Goal: Task Accomplishment & Management: Manage account settings

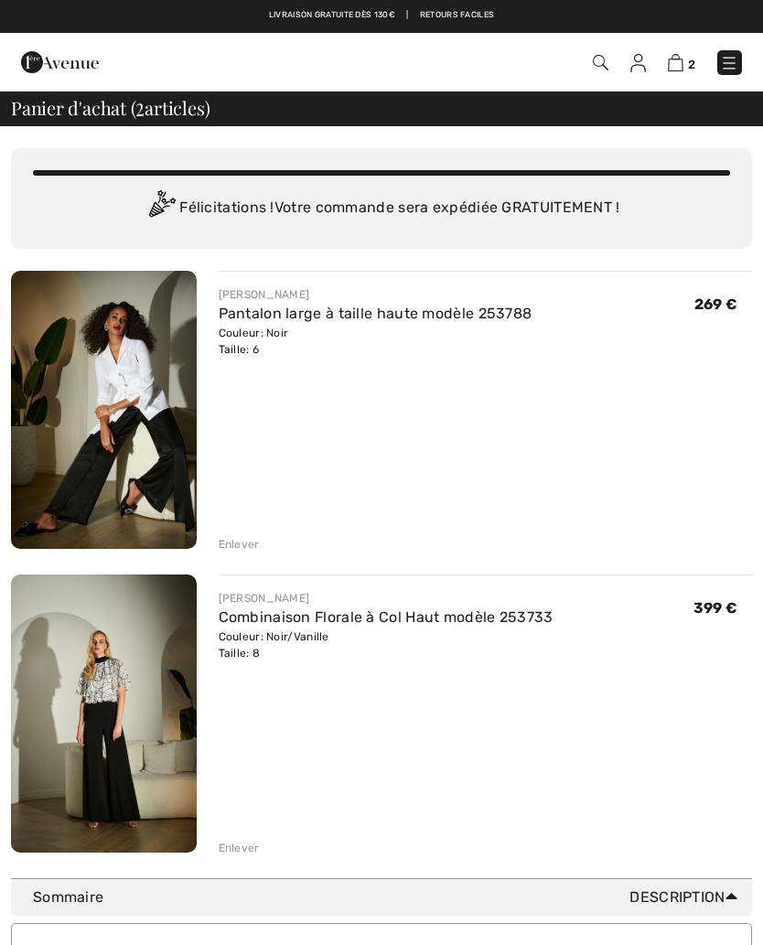
click at [240, 849] on div "Enlever" at bounding box center [239, 848] width 41 height 16
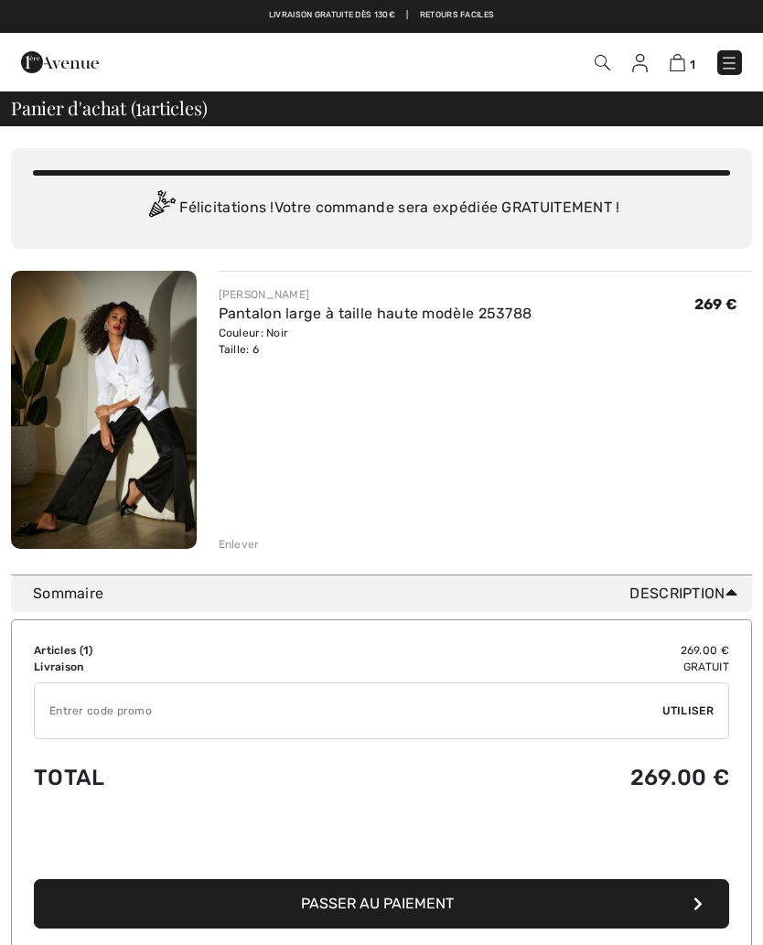
click at [604, 69] on img at bounding box center [602, 63] width 16 height 16
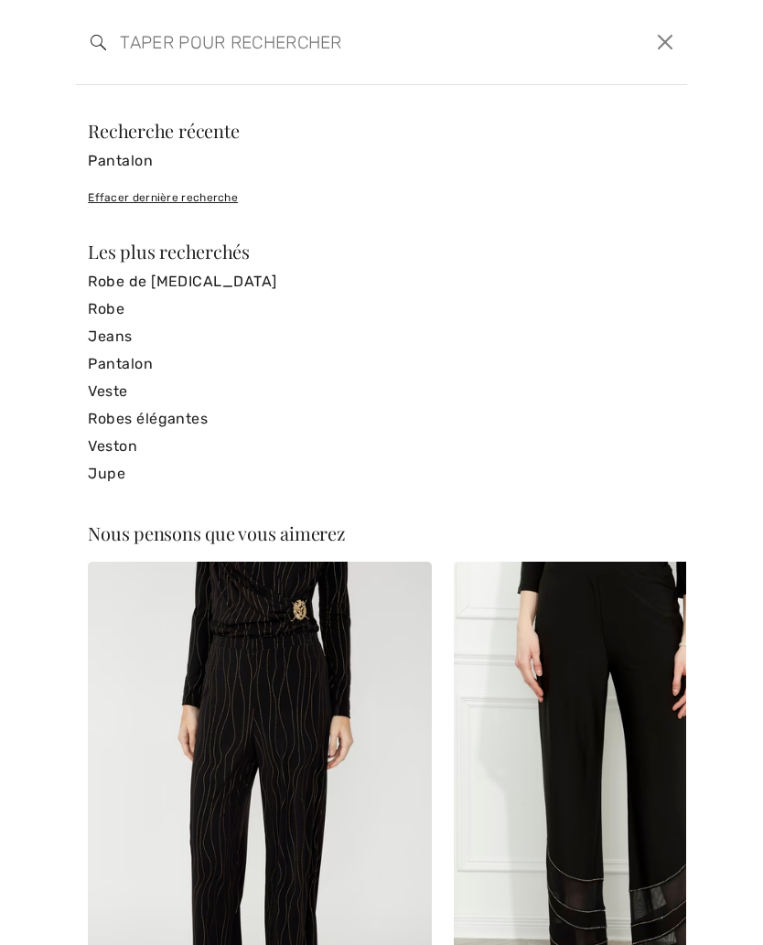
click at [131, 391] on link "Veste" at bounding box center [381, 391] width 587 height 27
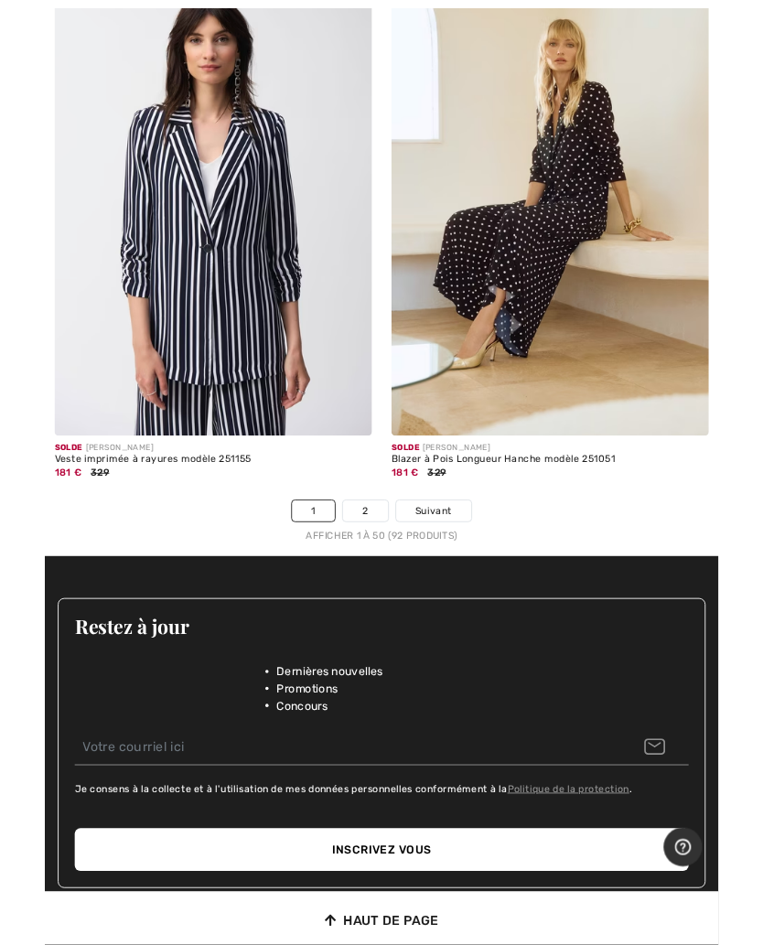
scroll to position [16047, 0]
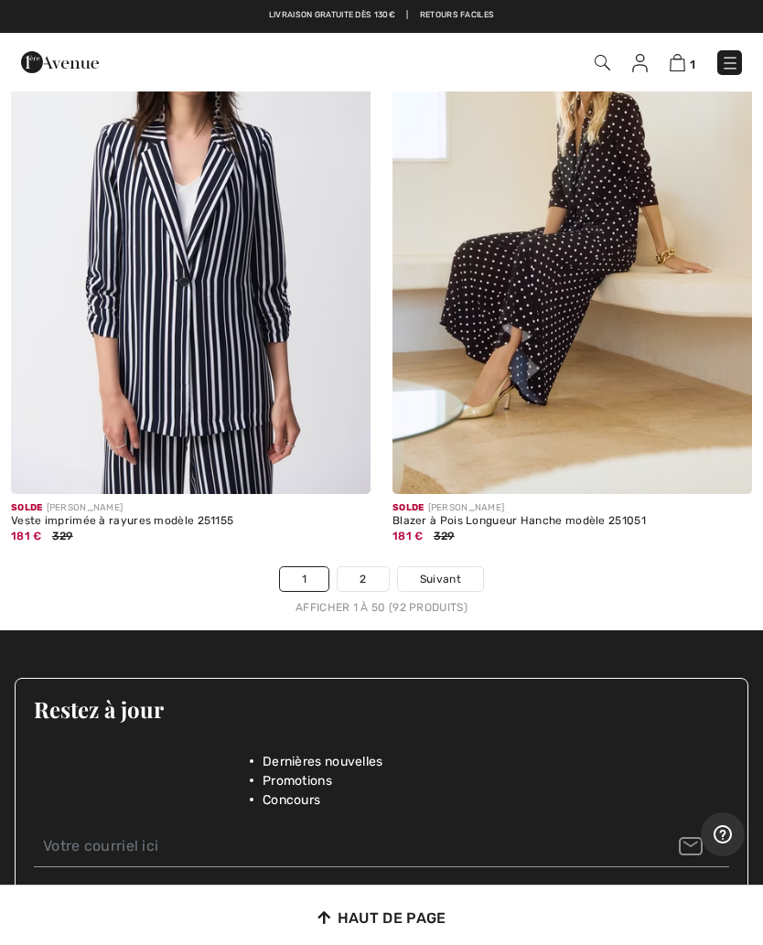
click at [372, 570] on link "2" at bounding box center [362, 579] width 50 height 24
click at [376, 567] on link "2" at bounding box center [362, 579] width 50 height 24
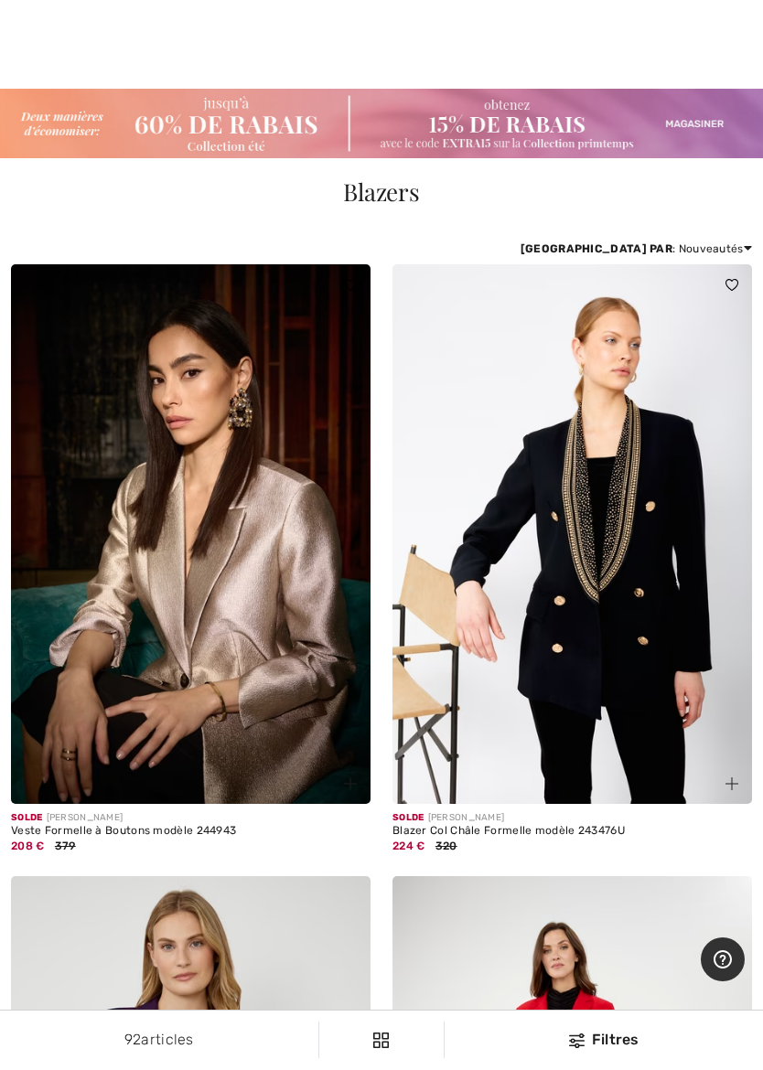
scroll to position [2, 0]
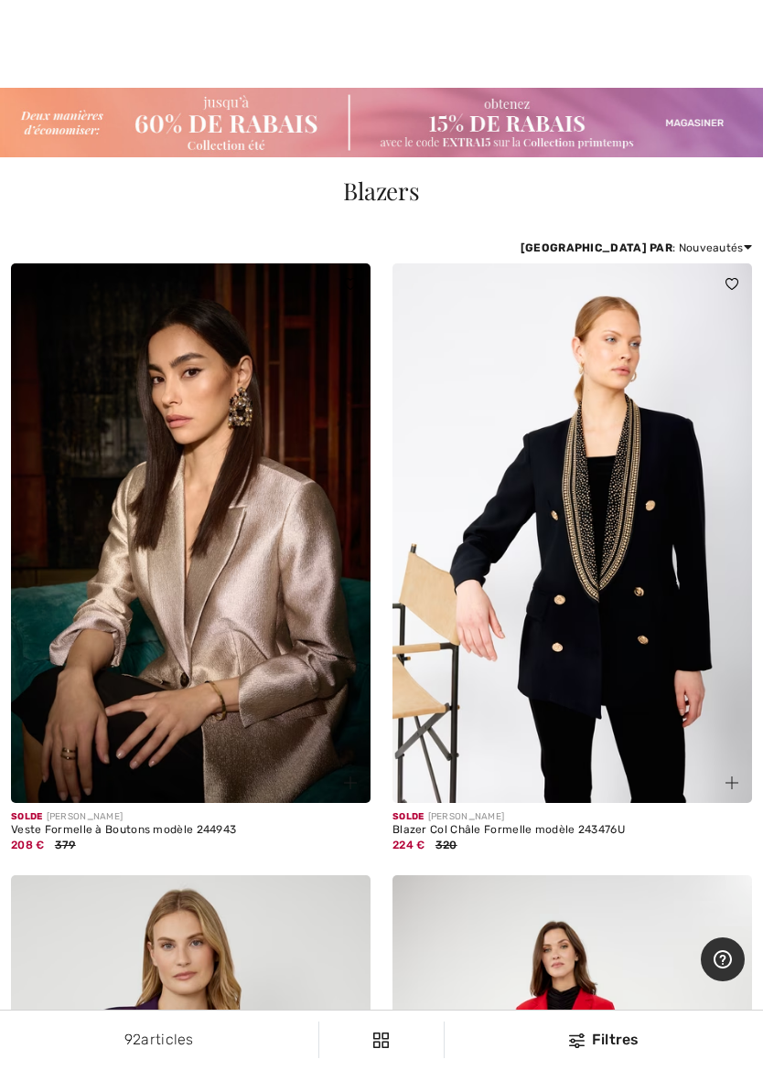
click at [252, 130] on img at bounding box center [381, 123] width 763 height 70
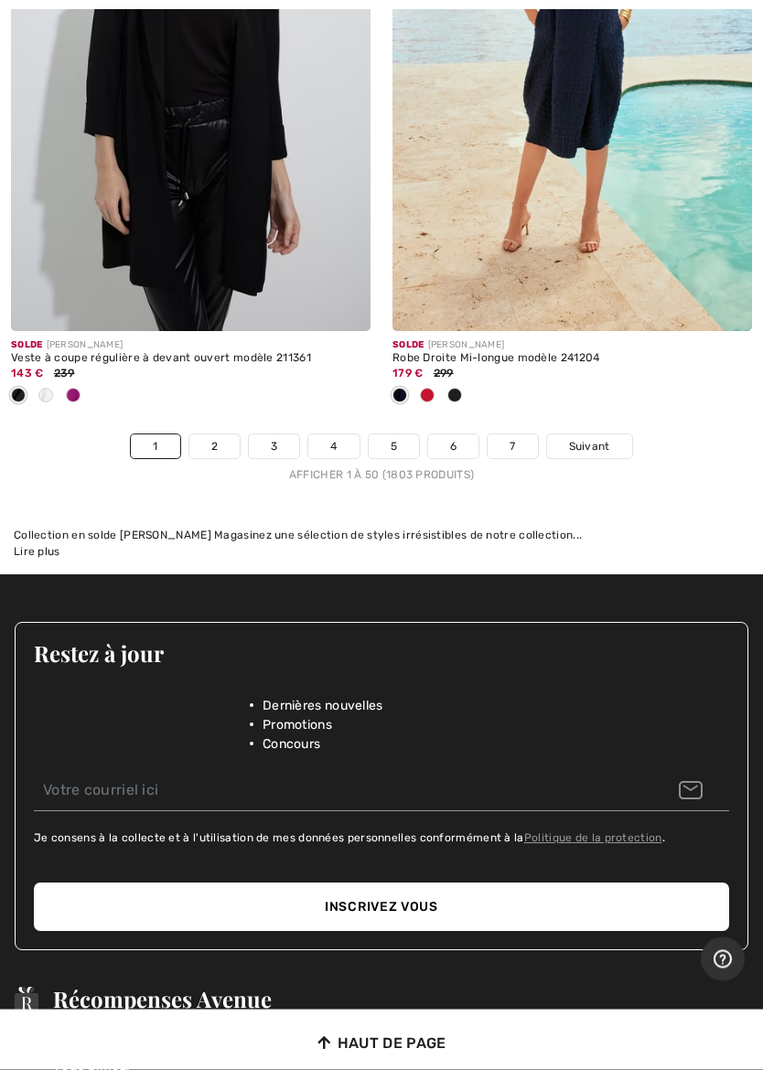
scroll to position [16243, 0]
click at [220, 434] on link "2" at bounding box center [214, 446] width 50 height 24
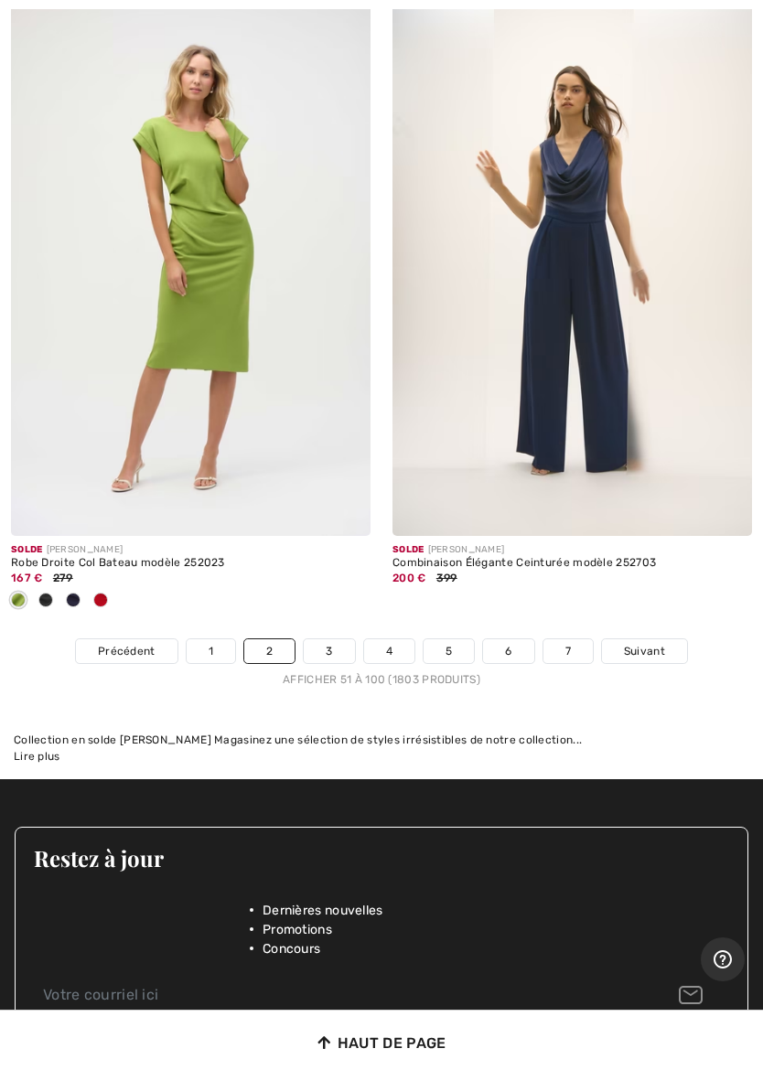
scroll to position [16000, 0]
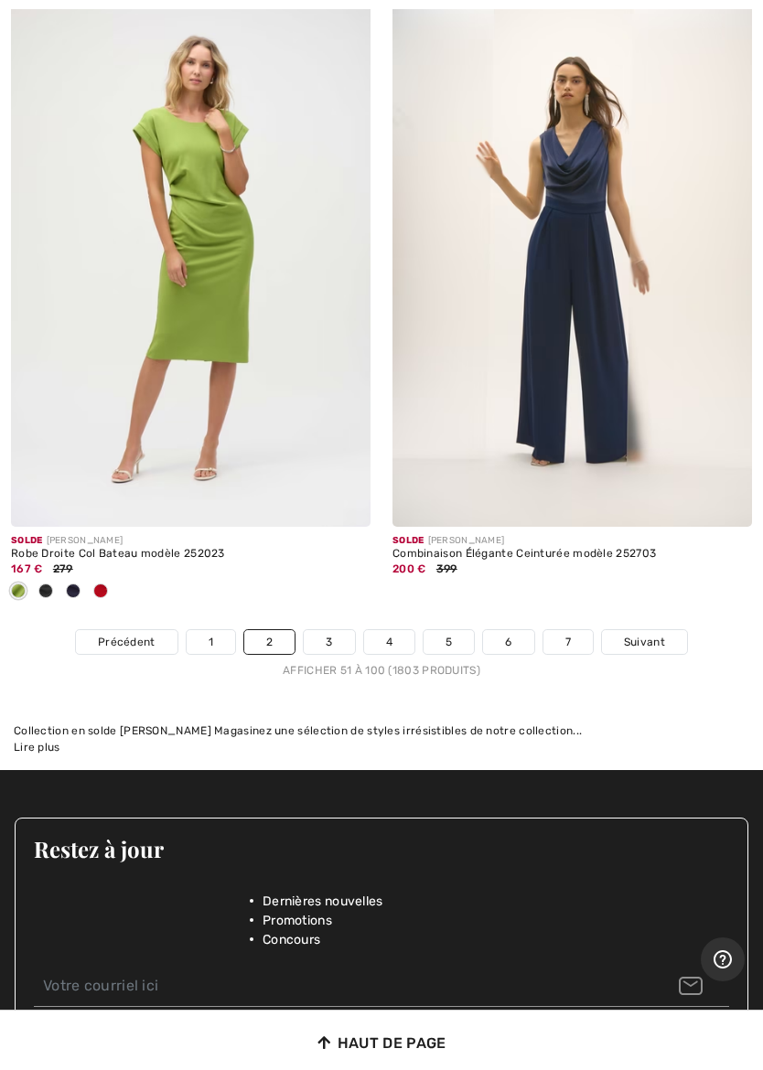
click at [339, 630] on link "3" at bounding box center [329, 642] width 50 height 24
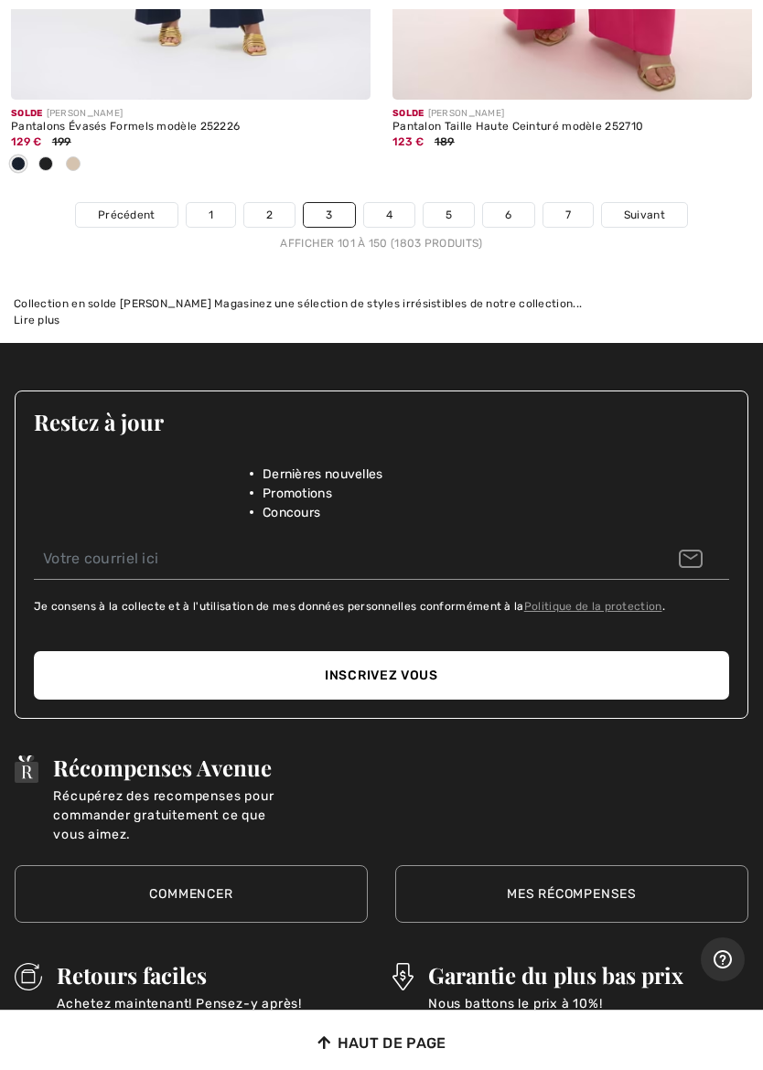
scroll to position [16678, 0]
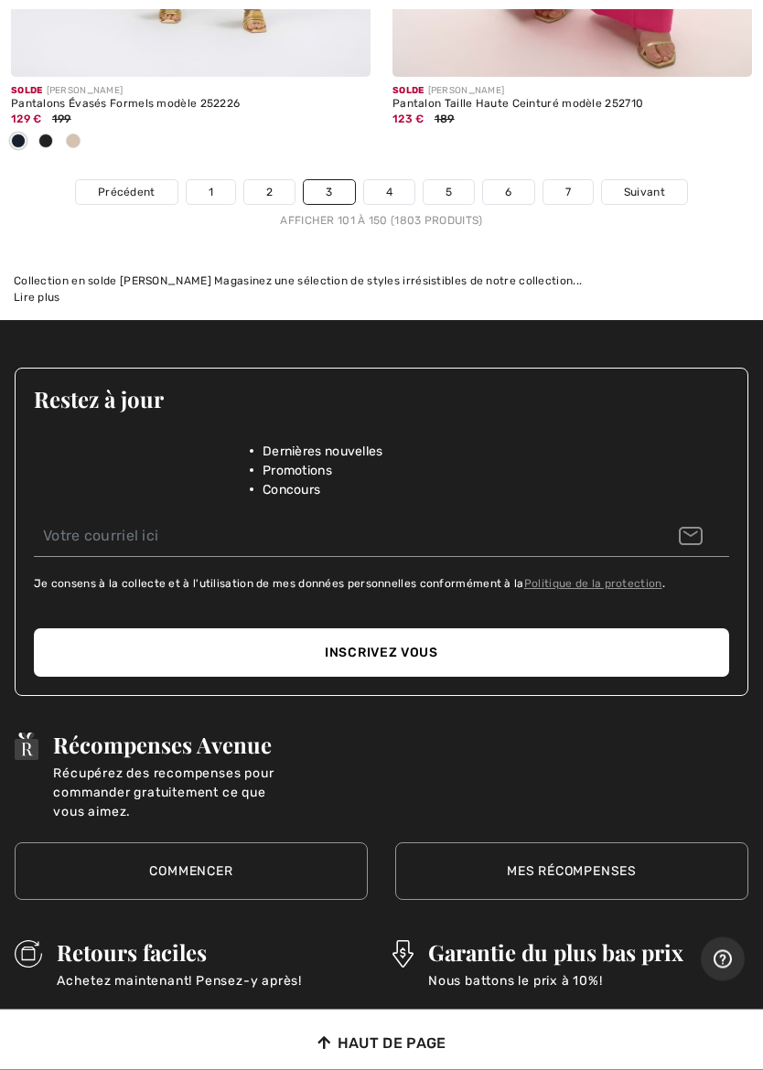
click at [399, 181] on link "4" at bounding box center [389, 193] width 50 height 24
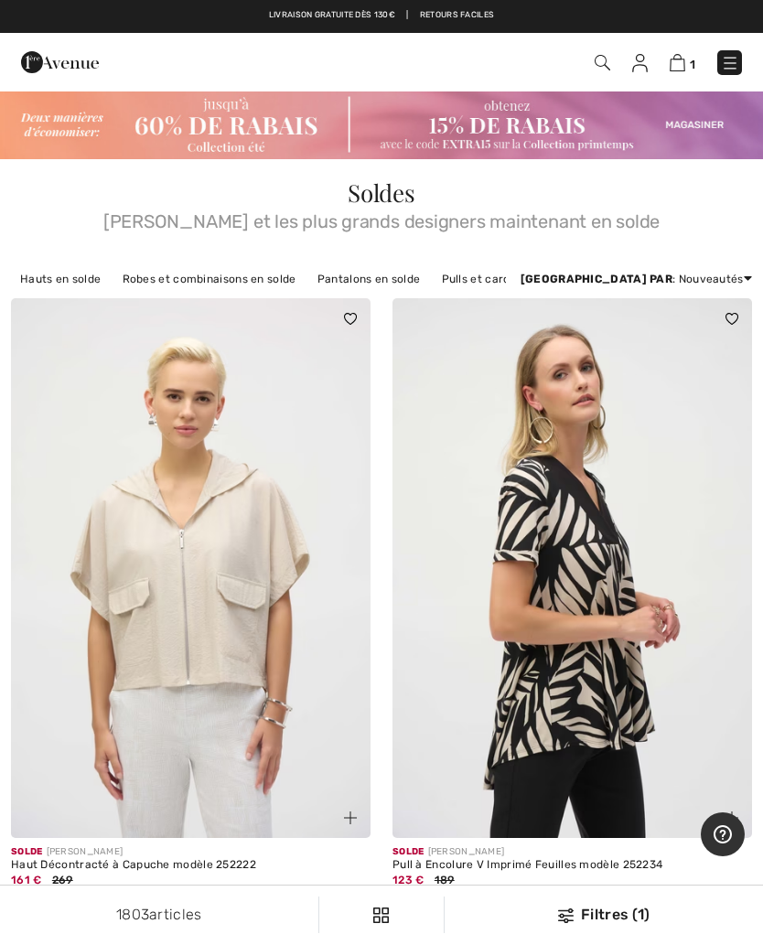
click at [533, 135] on img at bounding box center [381, 125] width 763 height 70
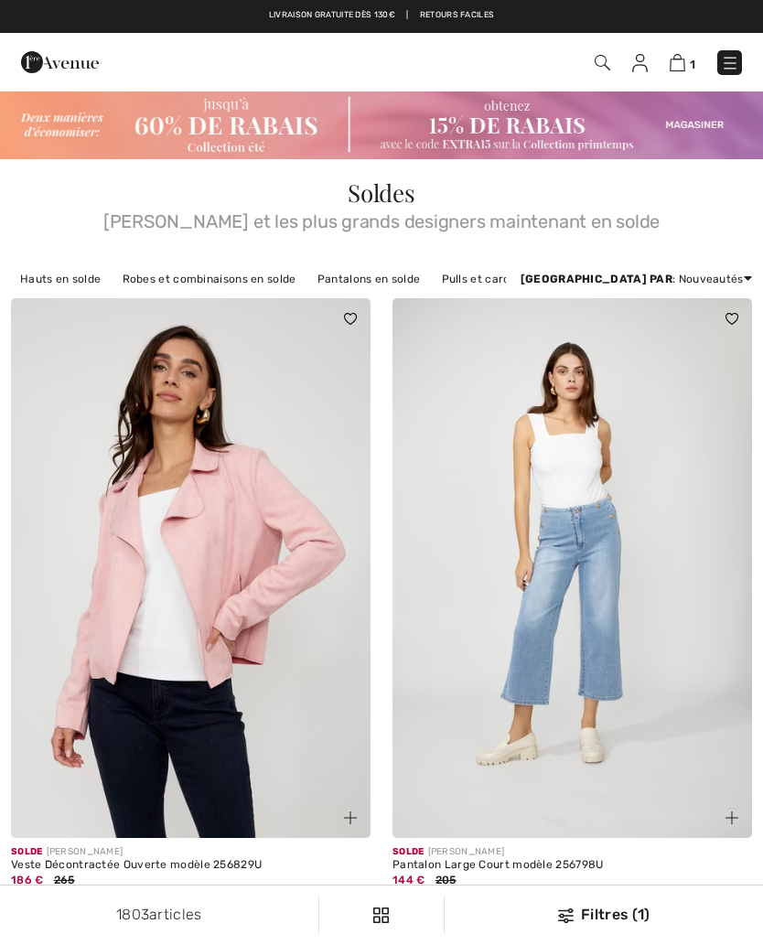
click at [513, 149] on img at bounding box center [381, 125] width 763 height 70
click at [512, 131] on img at bounding box center [381, 125] width 763 height 70
click at [67, 62] on img at bounding box center [60, 62] width 78 height 37
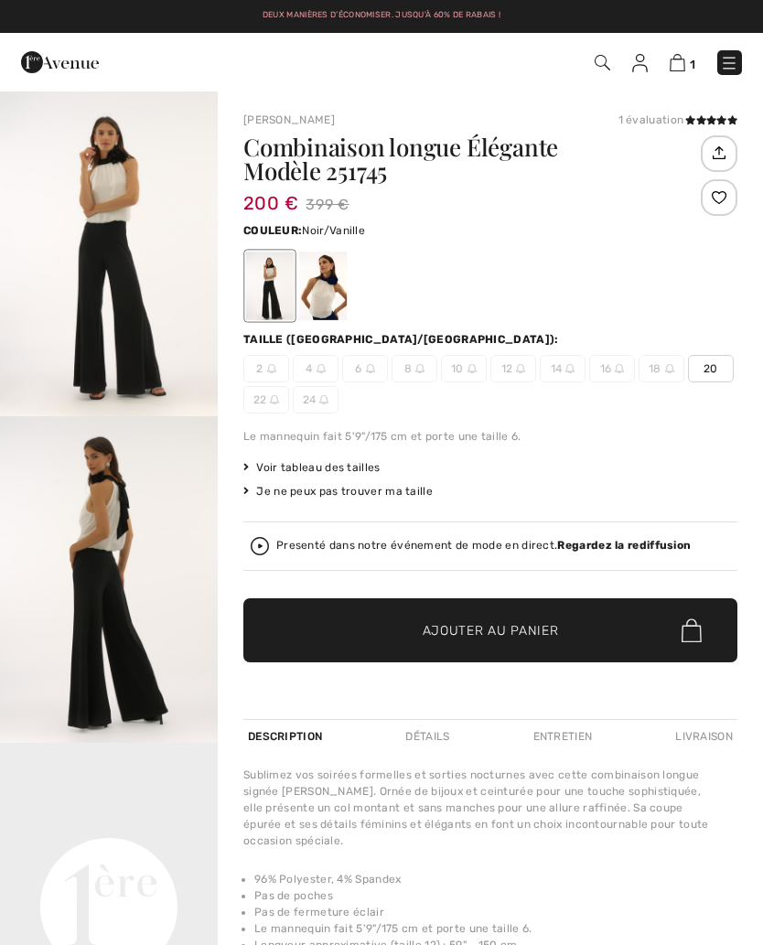
checkbox input "true"
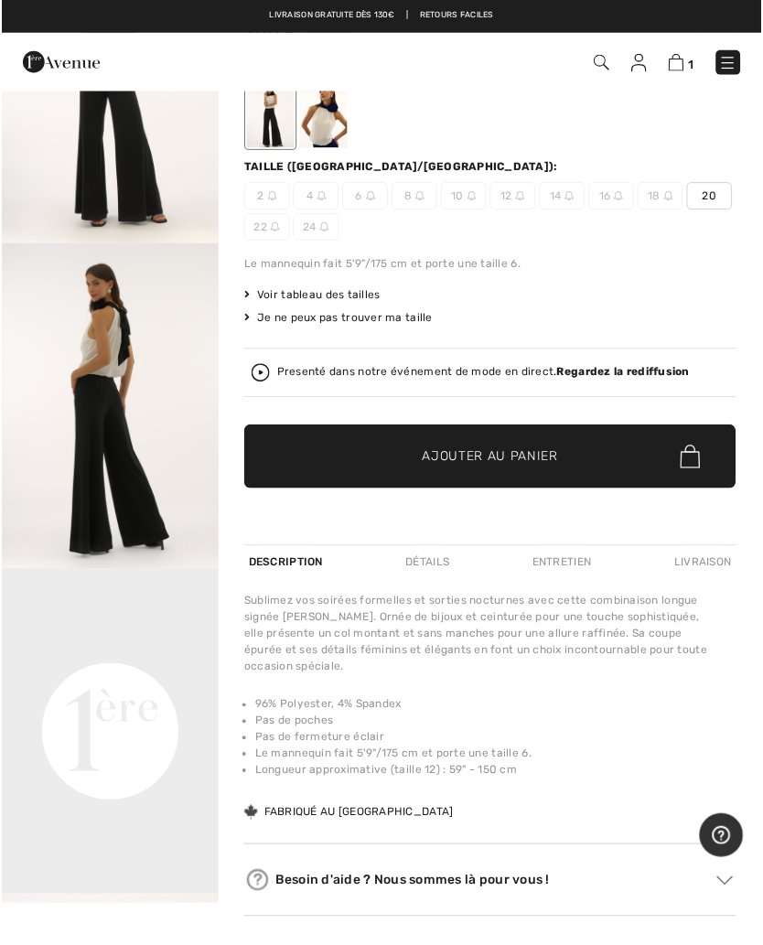
scroll to position [174, 0]
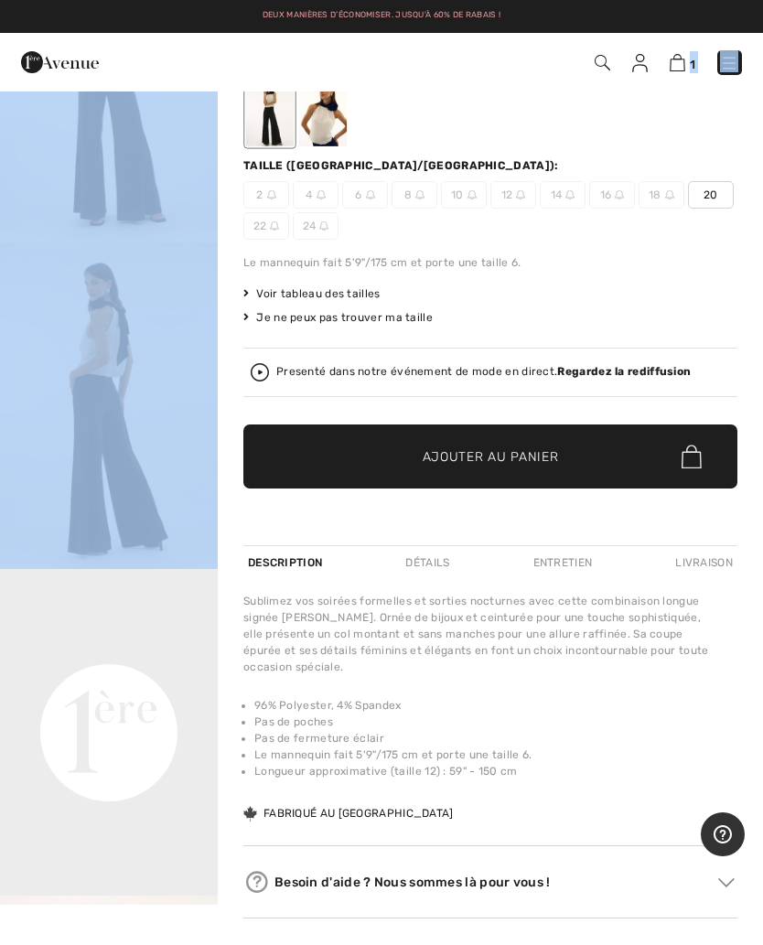
click at [630, 786] on div "Sublimez vos soirées formelles et sorties nocturnes avec cette combinaison long…" at bounding box center [490, 708] width 494 height 230
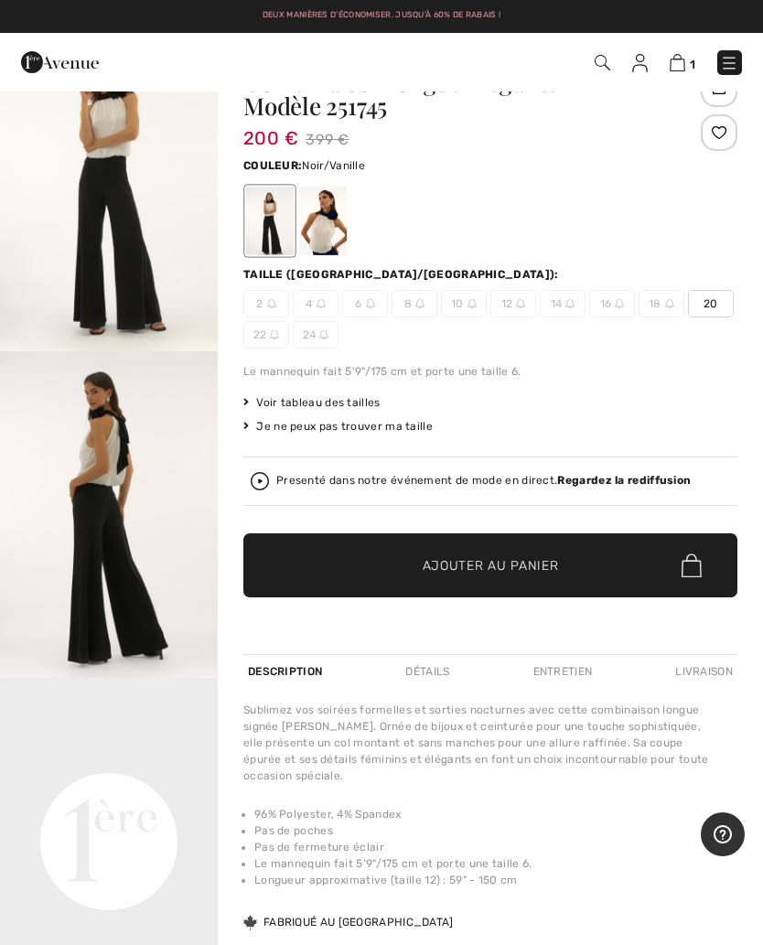
scroll to position [0, 0]
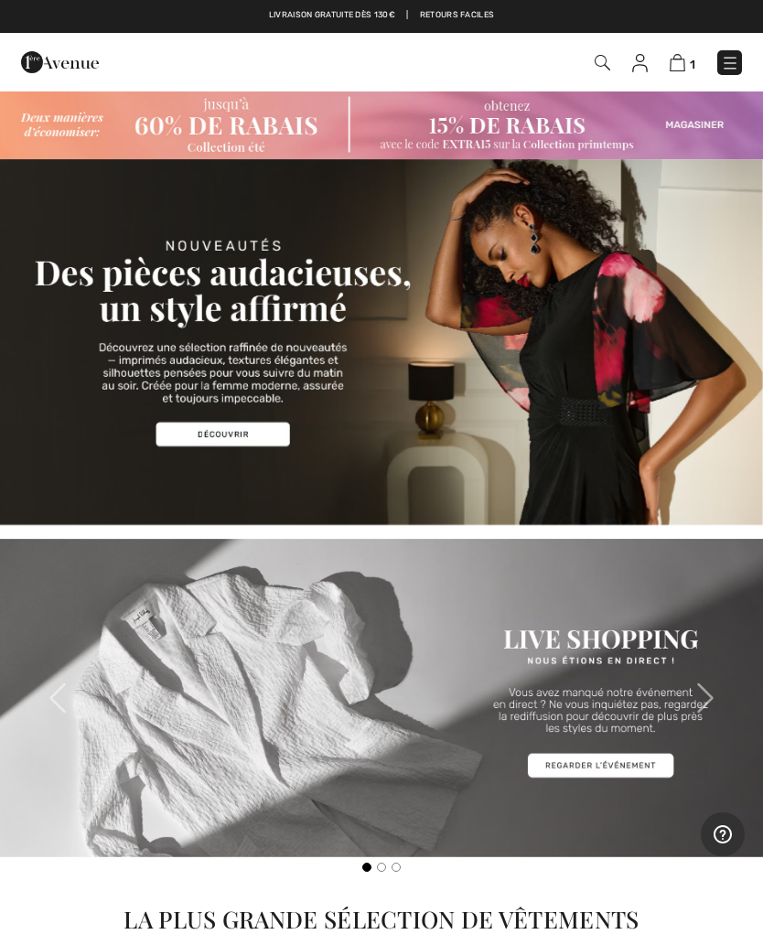
click at [447, 414] on img at bounding box center [381, 342] width 763 height 366
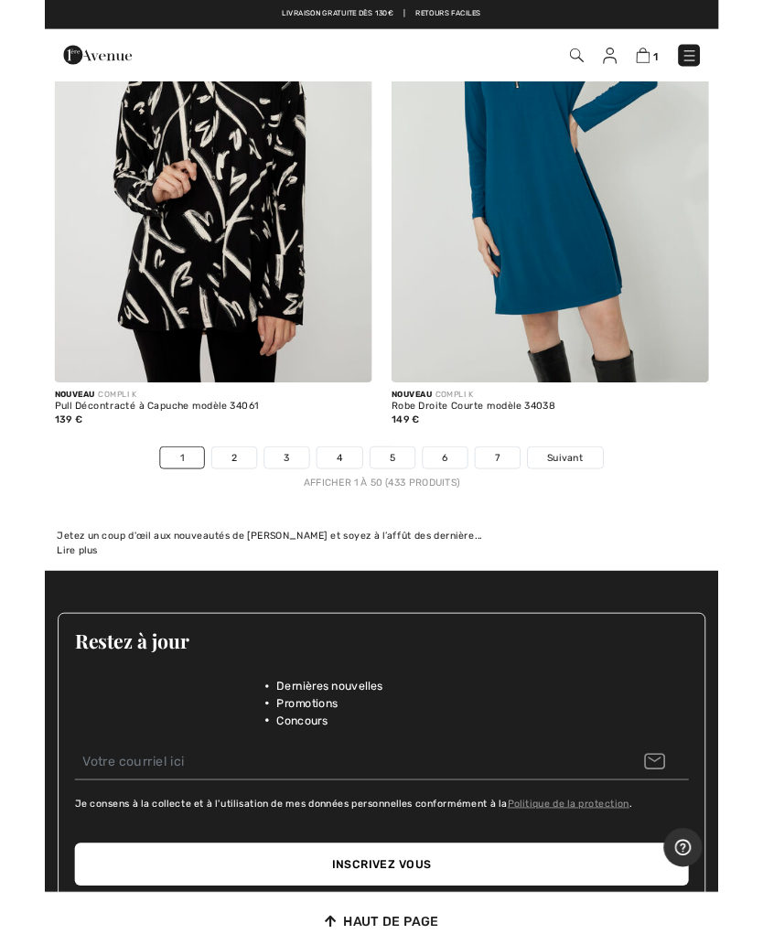
scroll to position [15927, 0]
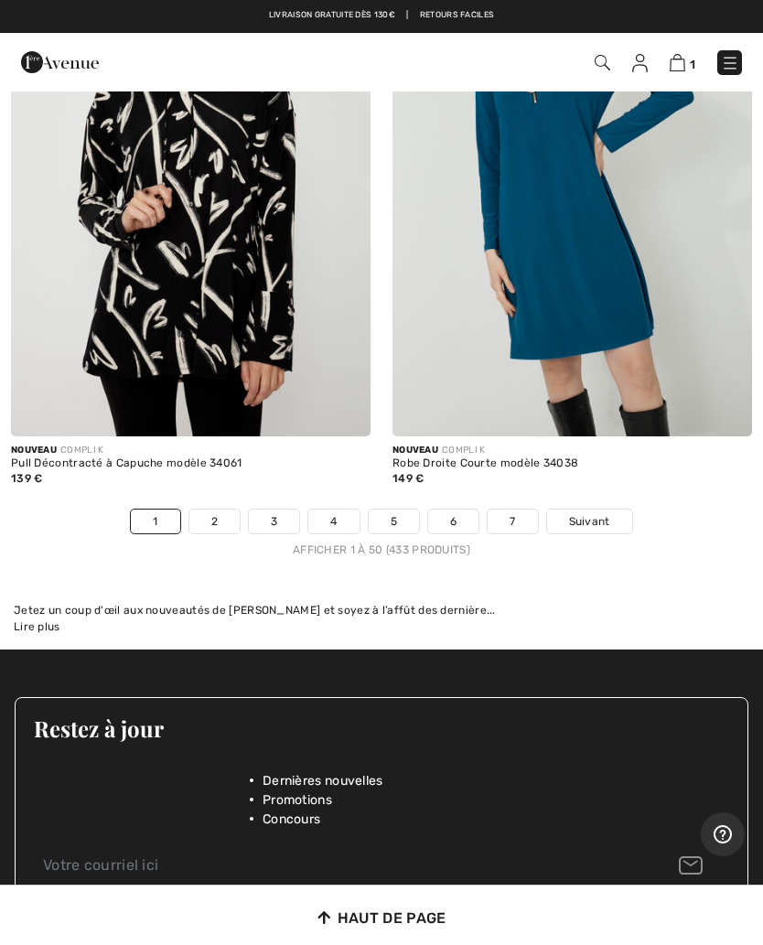
click at [236, 509] on link "2" at bounding box center [214, 521] width 50 height 24
click at [219, 513] on link "2" at bounding box center [214, 521] width 50 height 24
click at [220, 513] on link "2" at bounding box center [214, 521] width 50 height 24
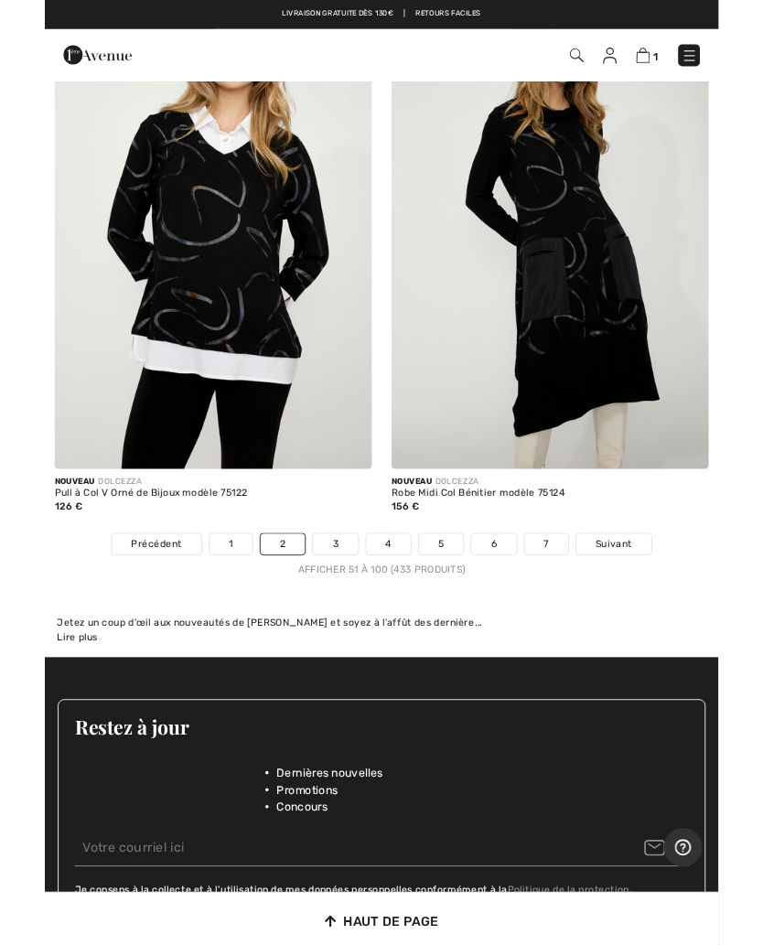
scroll to position [15735, 0]
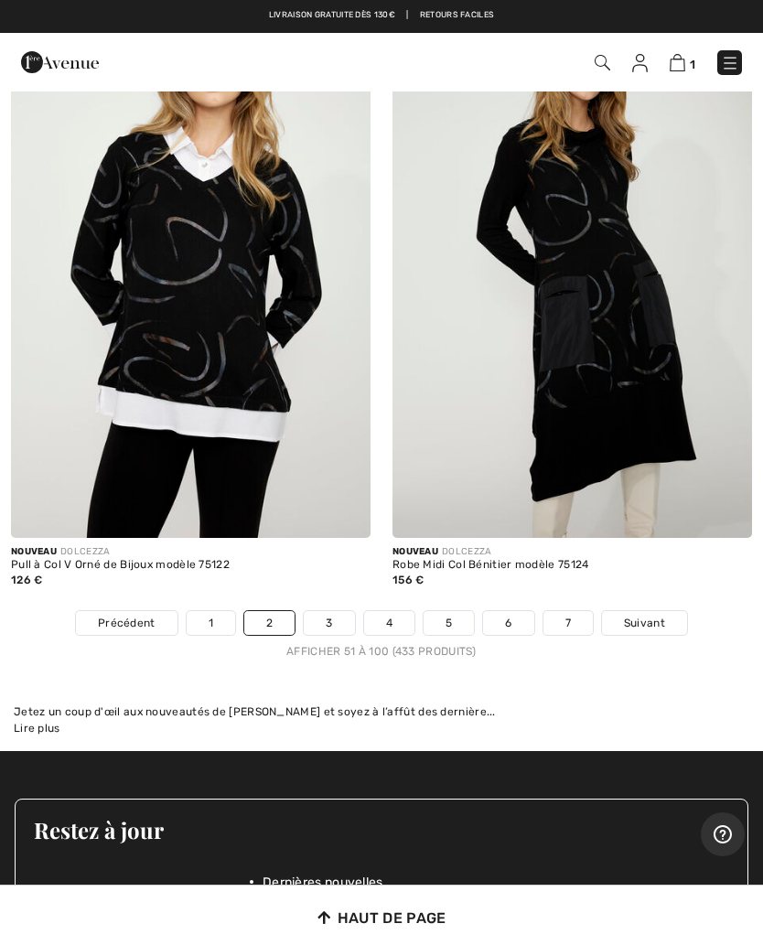
click at [336, 611] on link "3" at bounding box center [329, 623] width 50 height 24
click at [343, 611] on link "3" at bounding box center [329, 623] width 50 height 24
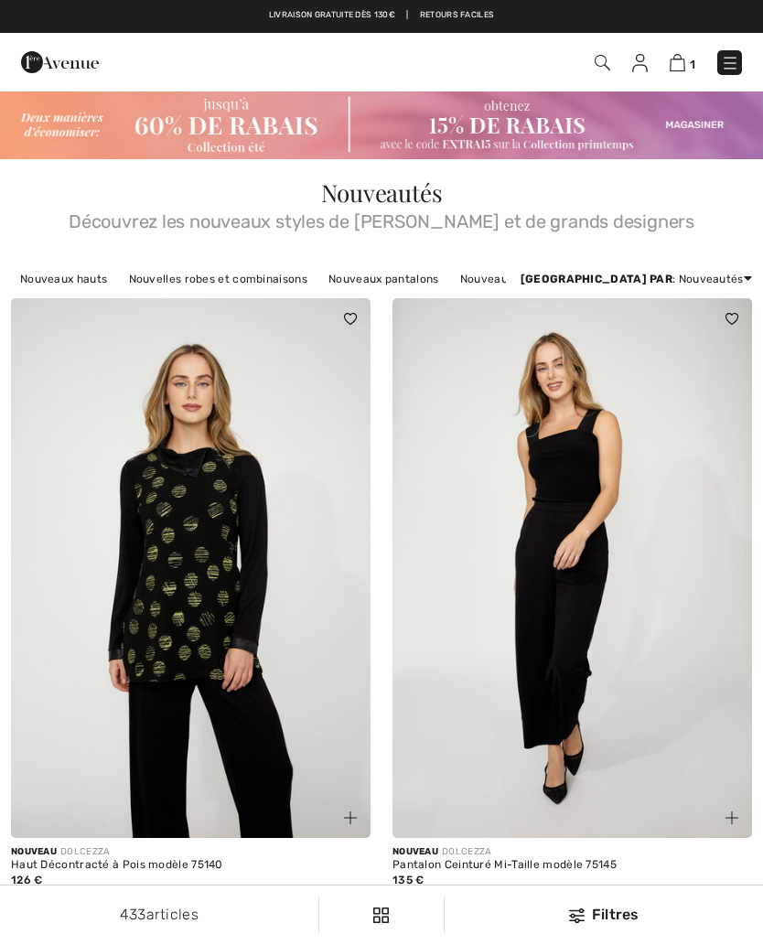
checkbox input "true"
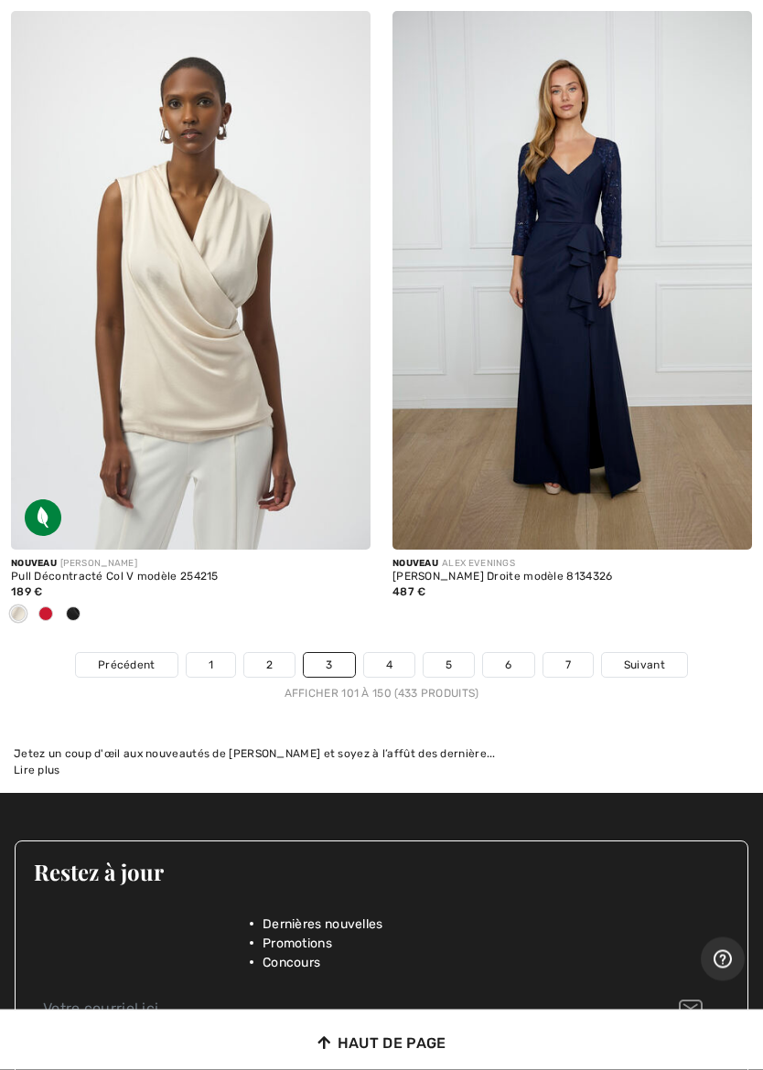
scroll to position [15723, 0]
click at [404, 653] on link "4" at bounding box center [389, 665] width 50 height 24
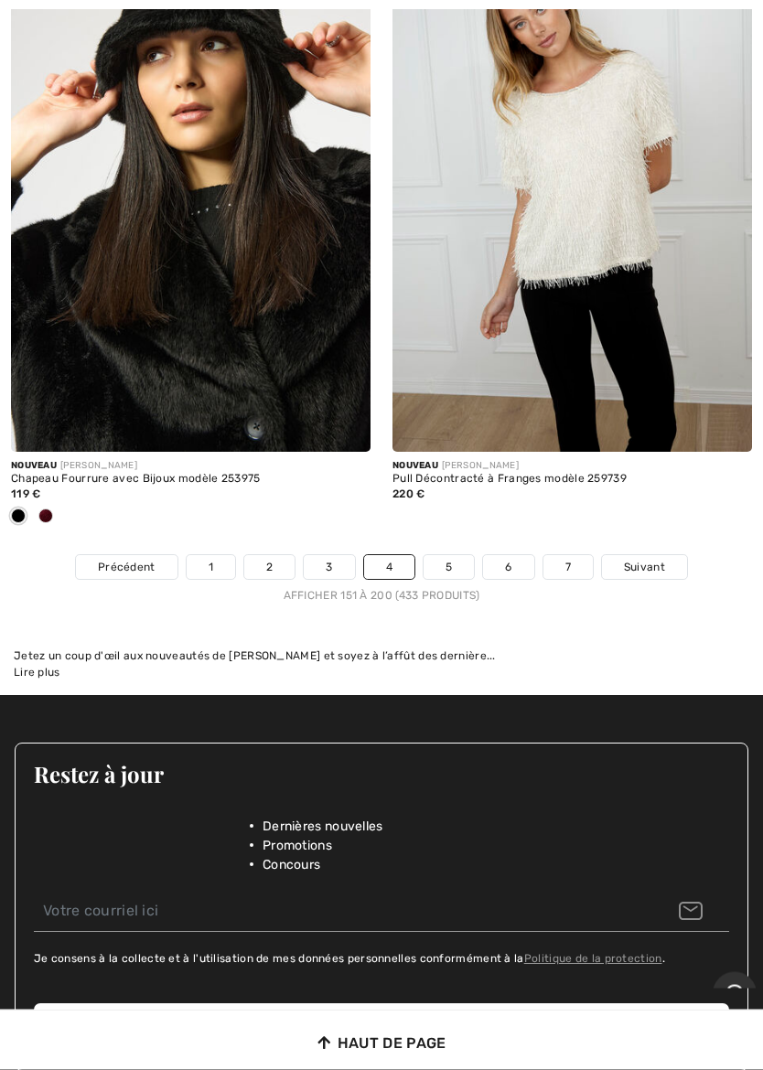
scroll to position [16121, 0]
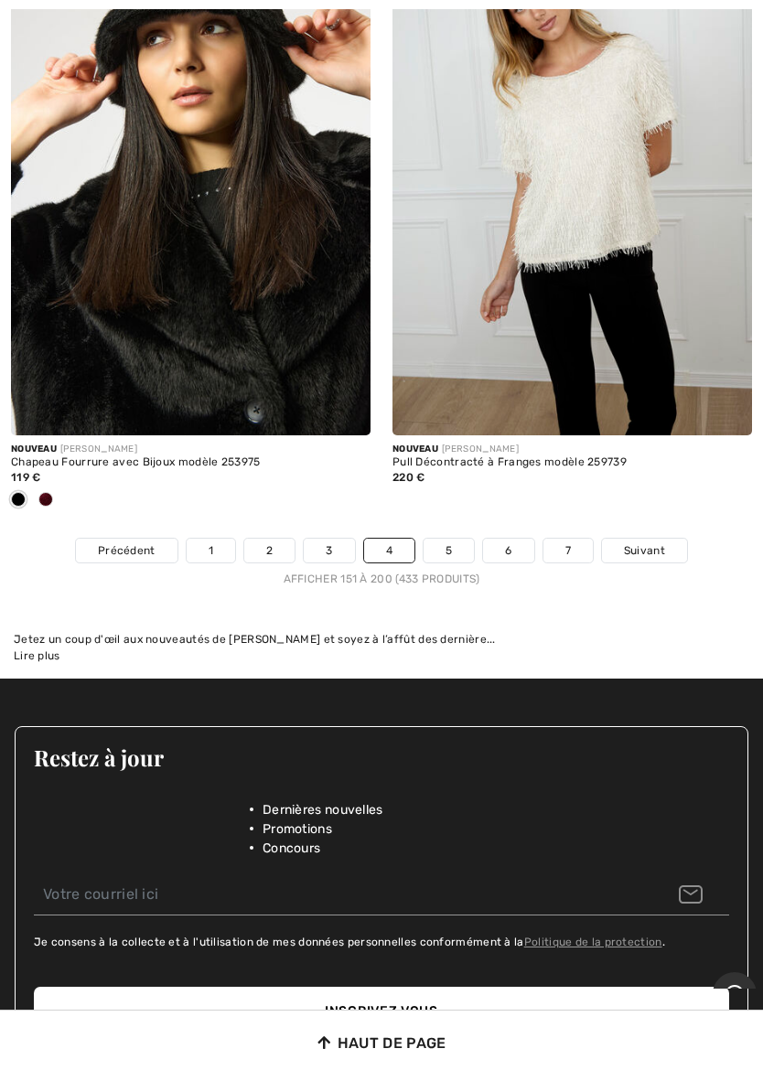
click at [466, 539] on link "5" at bounding box center [448, 551] width 50 height 24
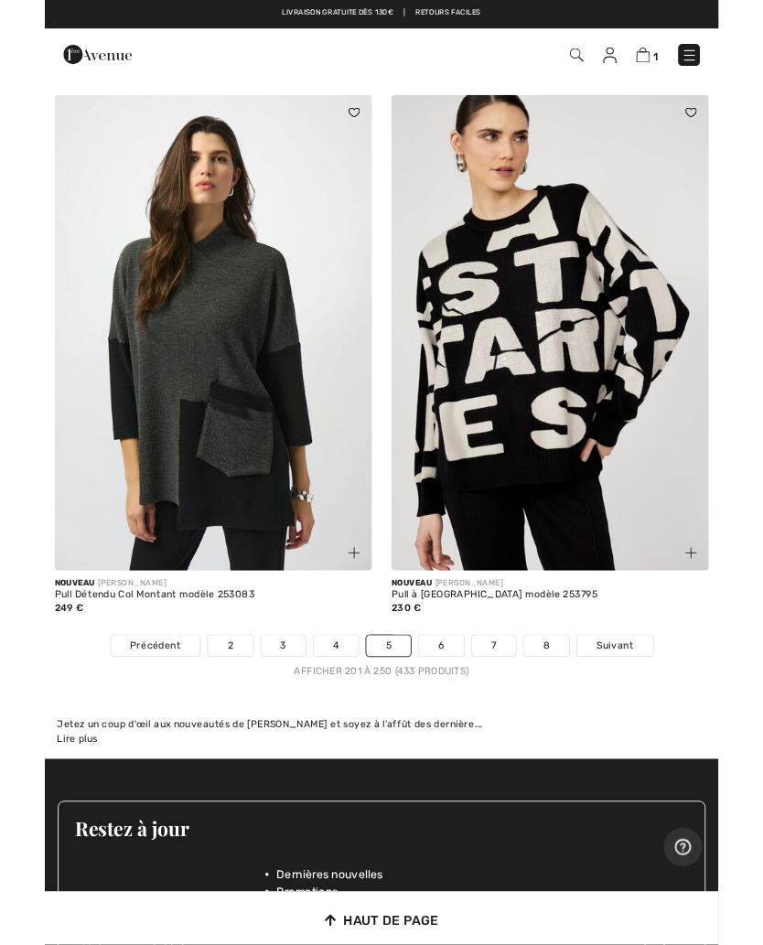
scroll to position [15863, 0]
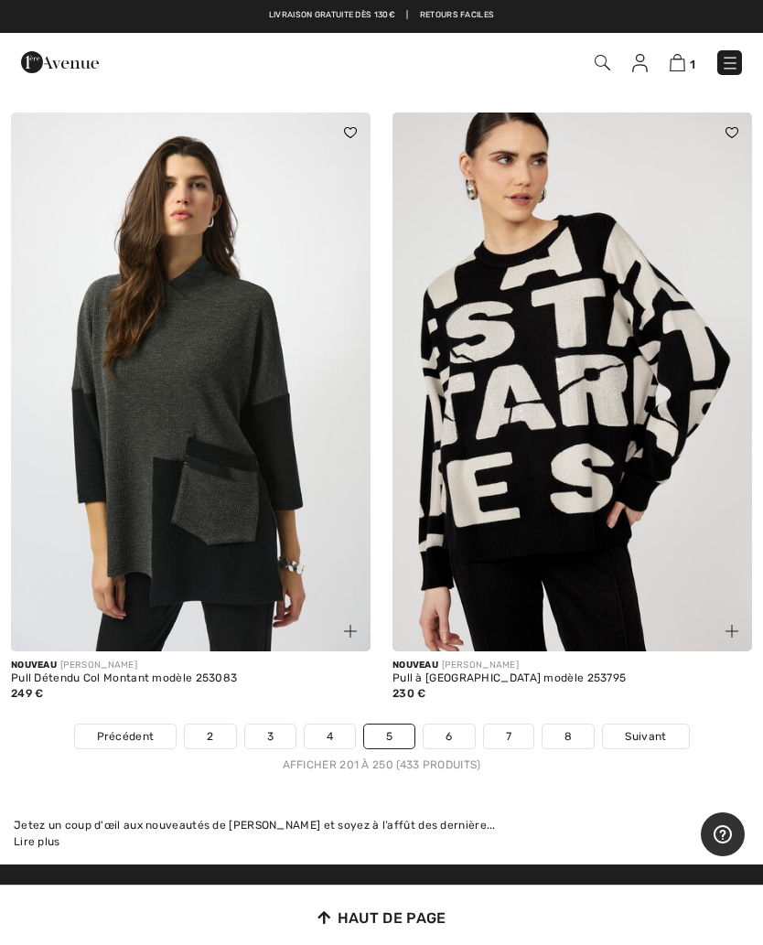
click at [455, 724] on link "6" at bounding box center [448, 736] width 50 height 24
click at [458, 724] on link "6" at bounding box center [448, 736] width 50 height 24
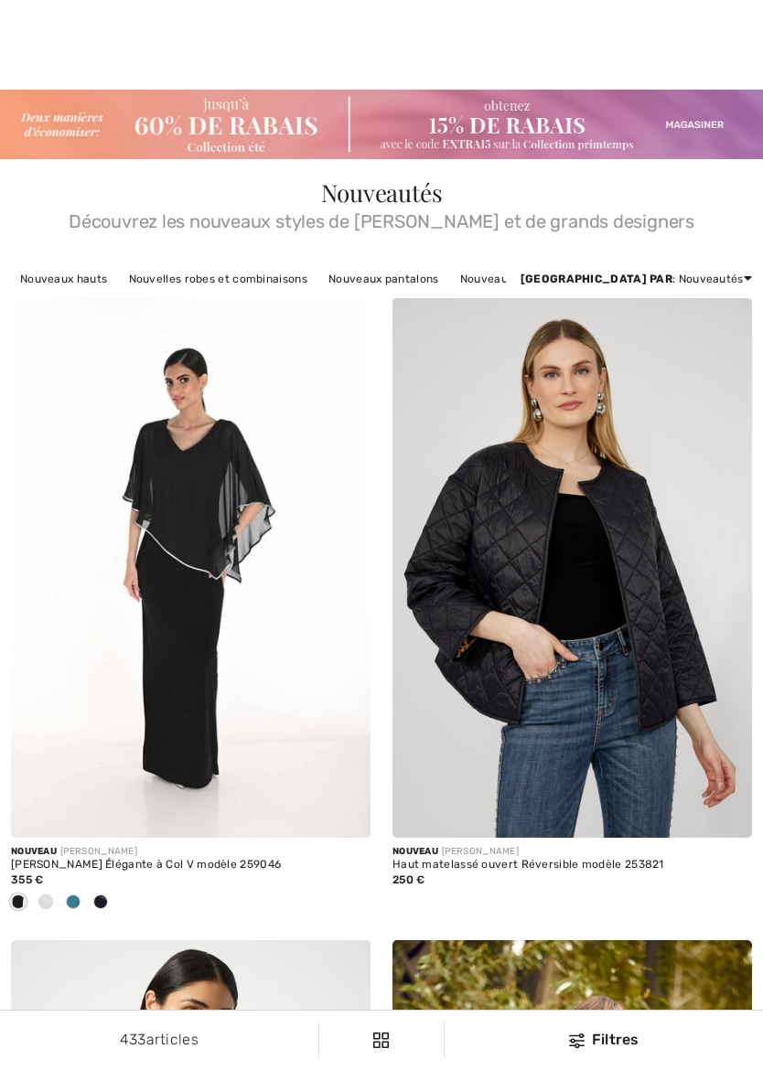
checkbox input "true"
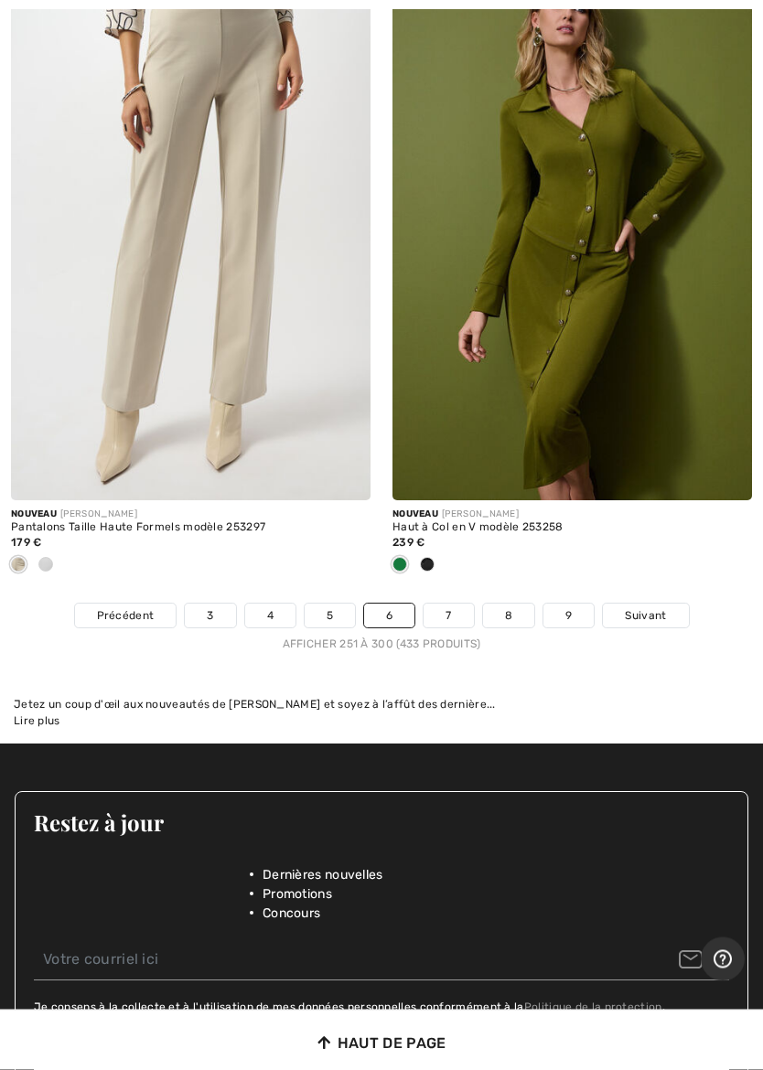
scroll to position [15966, 0]
click at [451, 604] on link "7" at bounding box center [447, 616] width 49 height 24
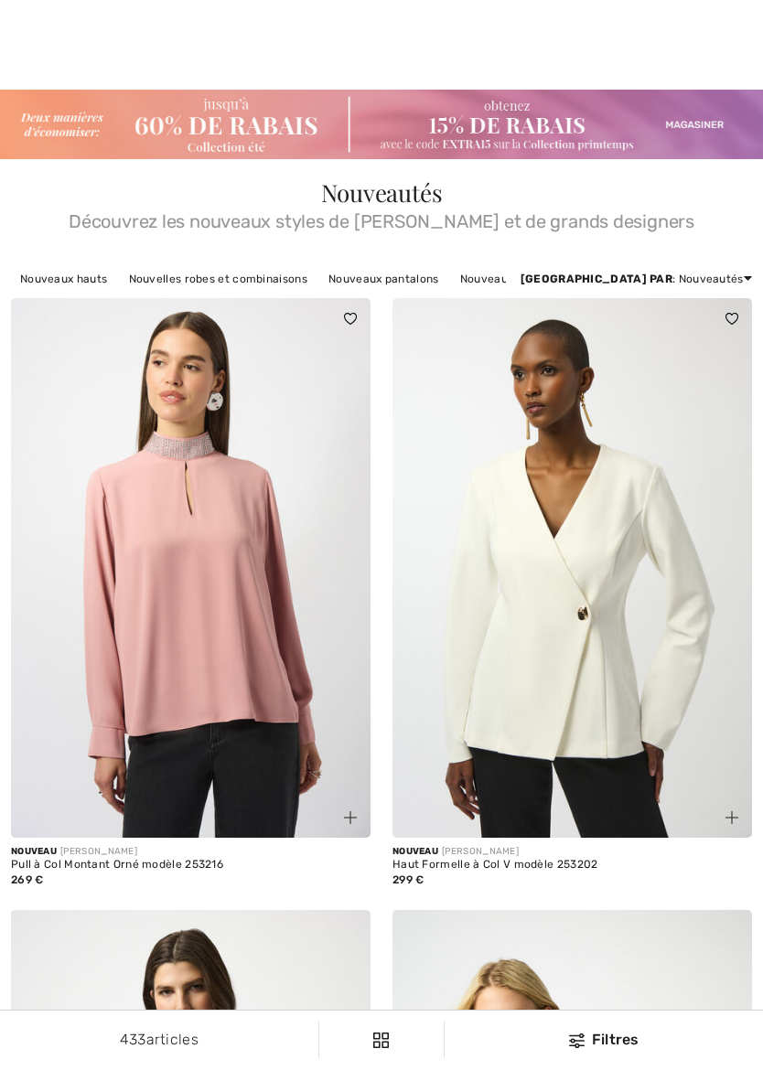
checkbox input "true"
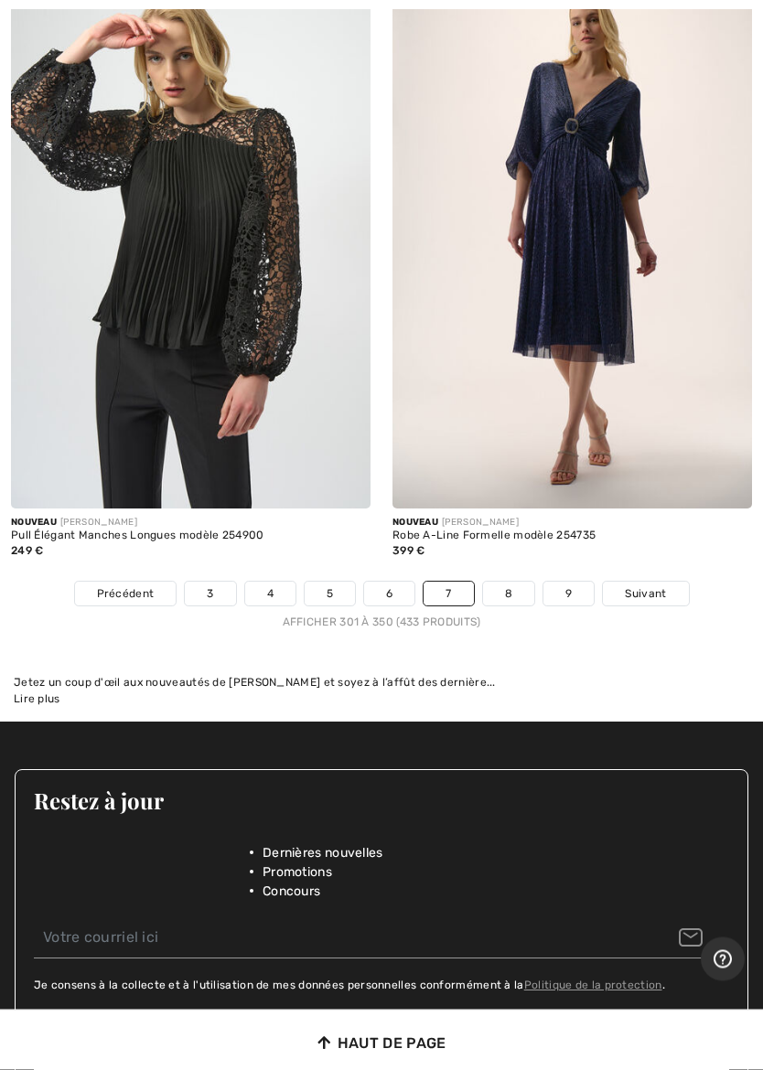
scroll to position [16074, 0]
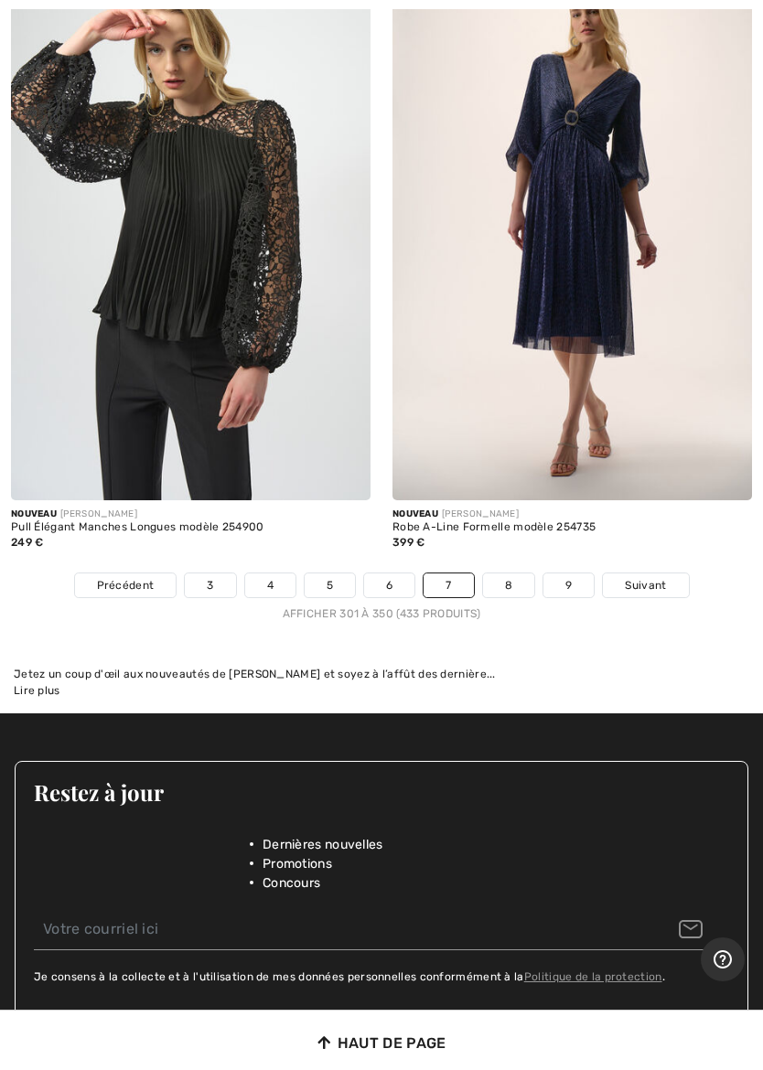
click at [522, 573] on link "8" at bounding box center [508, 585] width 51 height 24
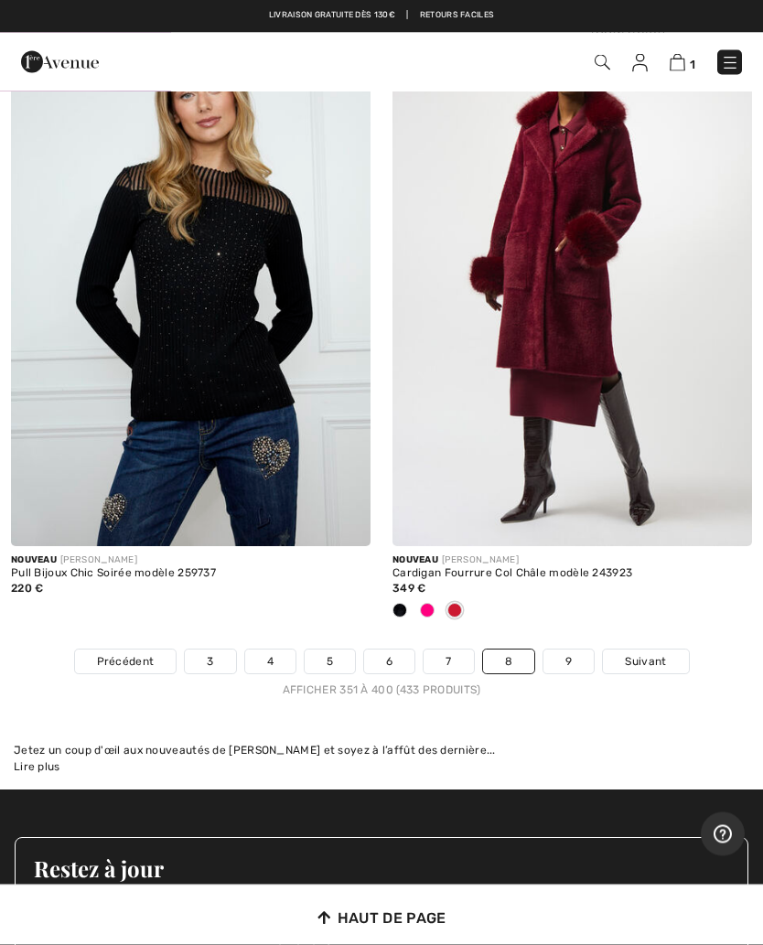
scroll to position [15907, 0]
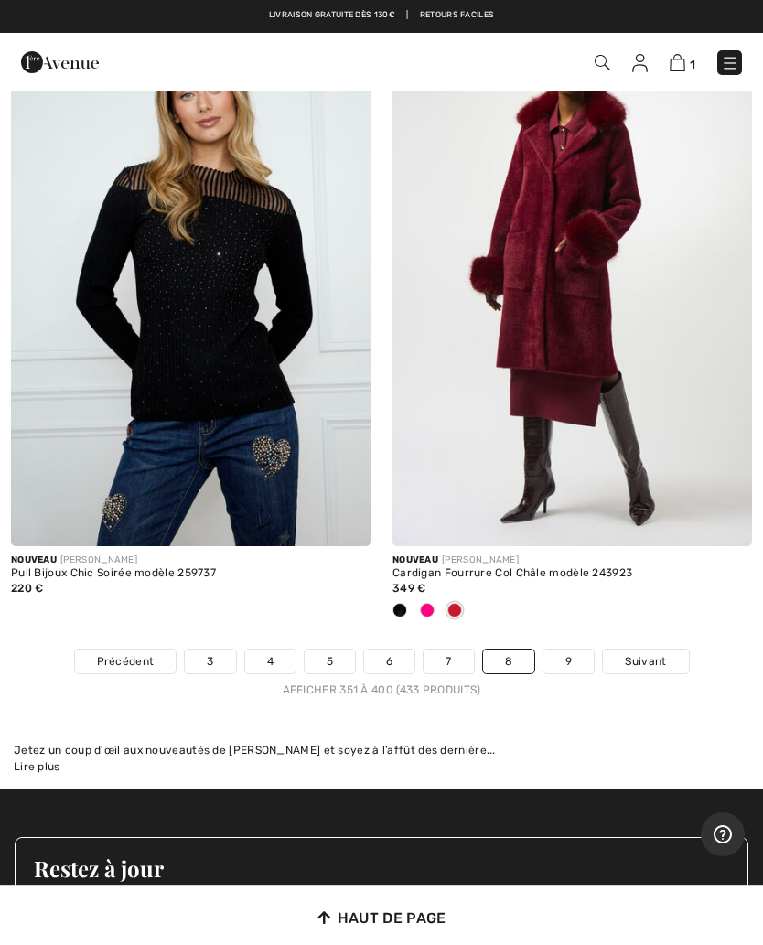
click at [578, 651] on link "9" at bounding box center [568, 661] width 50 height 24
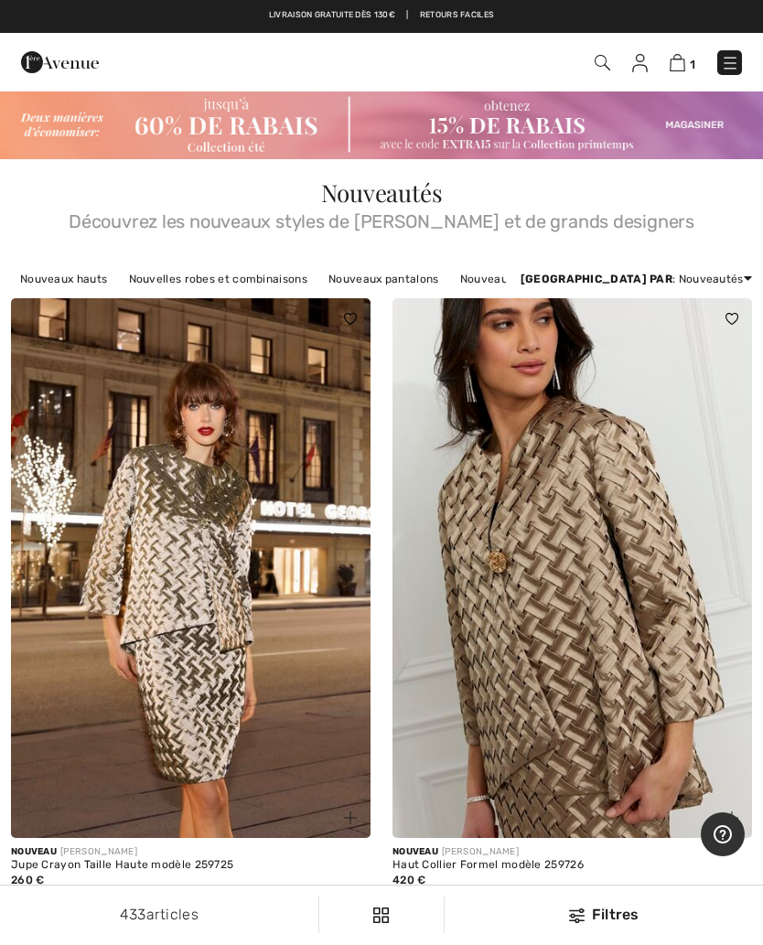
click at [734, 65] on img at bounding box center [730, 63] width 18 height 18
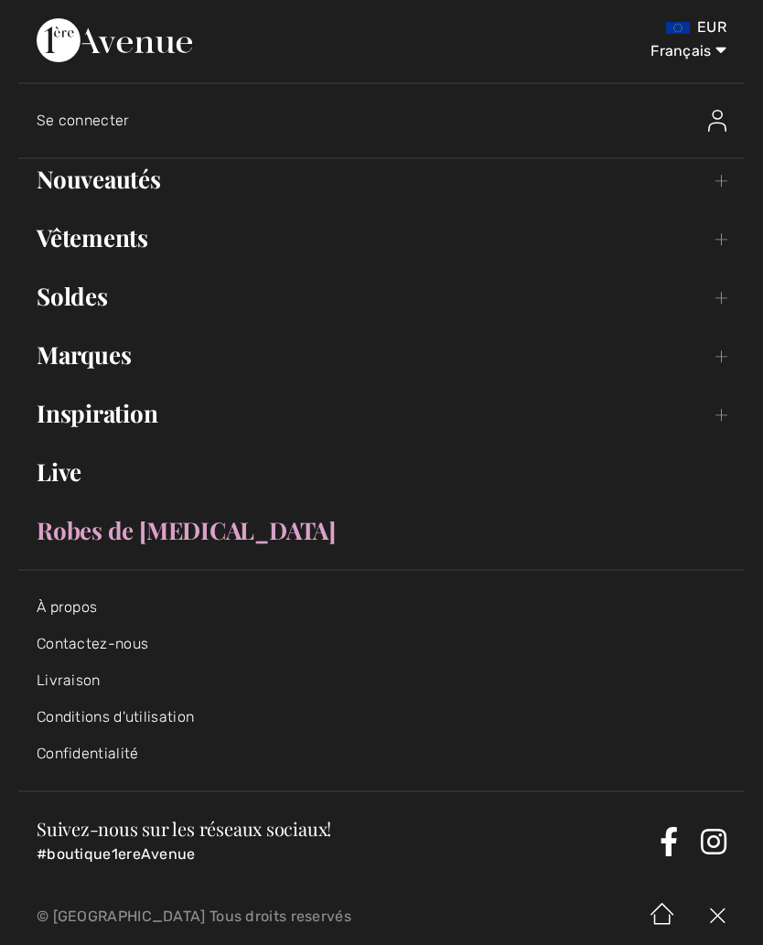
click at [144, 251] on link "Vêtements Toggle submenu" at bounding box center [381, 238] width 726 height 40
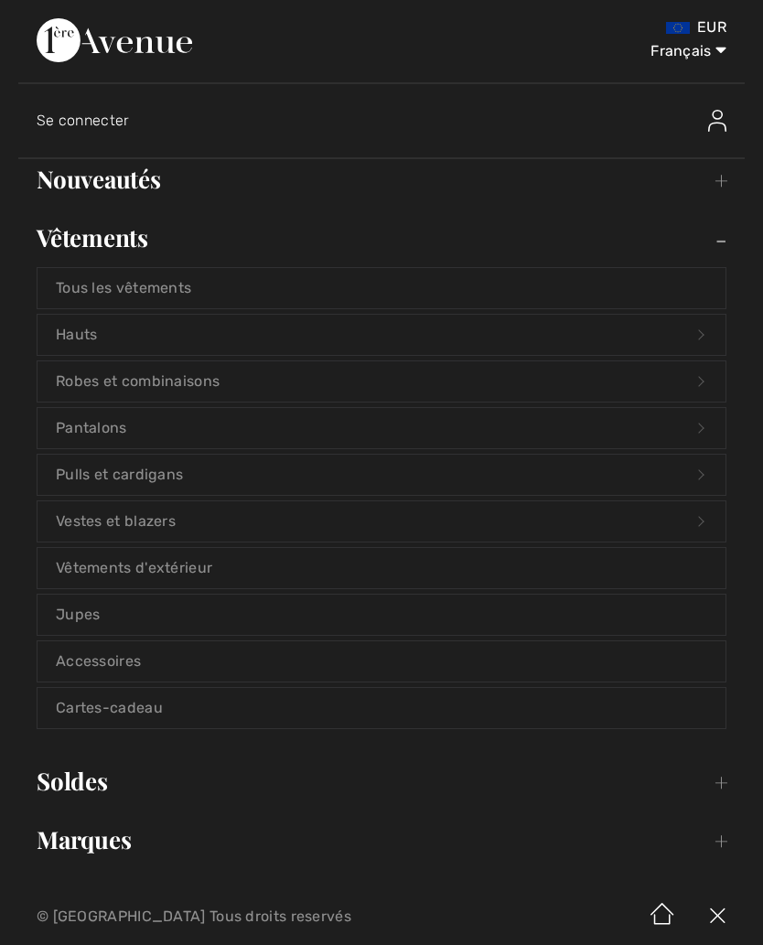
click at [390, 384] on link "[PERSON_NAME] et combinaisons Open submenu" at bounding box center [381, 381] width 688 height 40
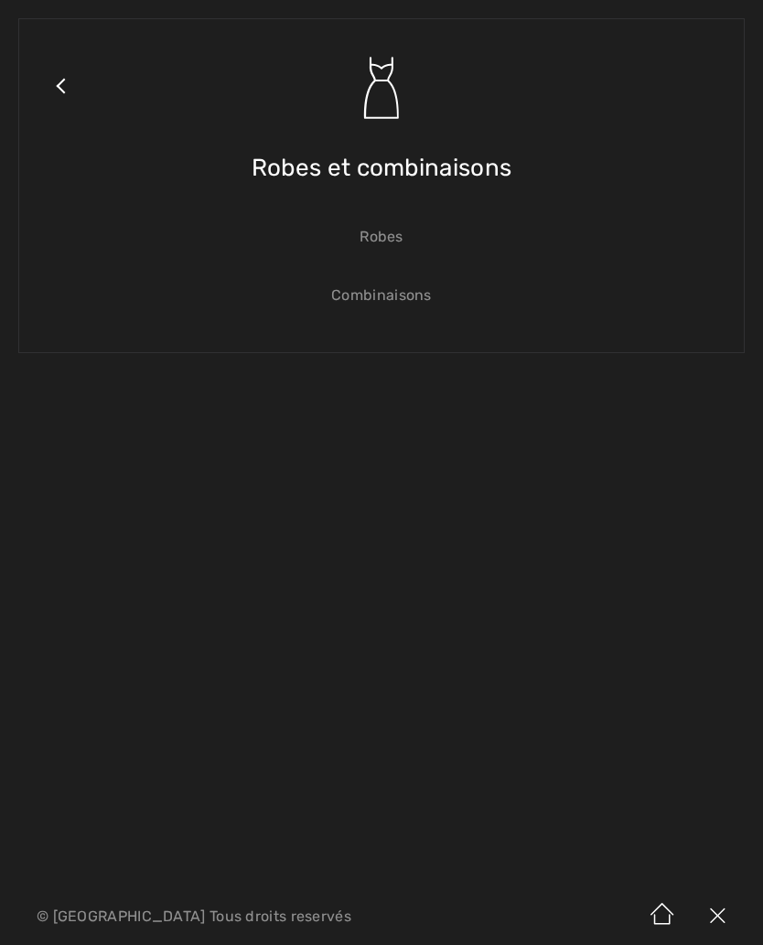
click at [78, 100] on link "Close submenu" at bounding box center [60, 108] width 46 height 143
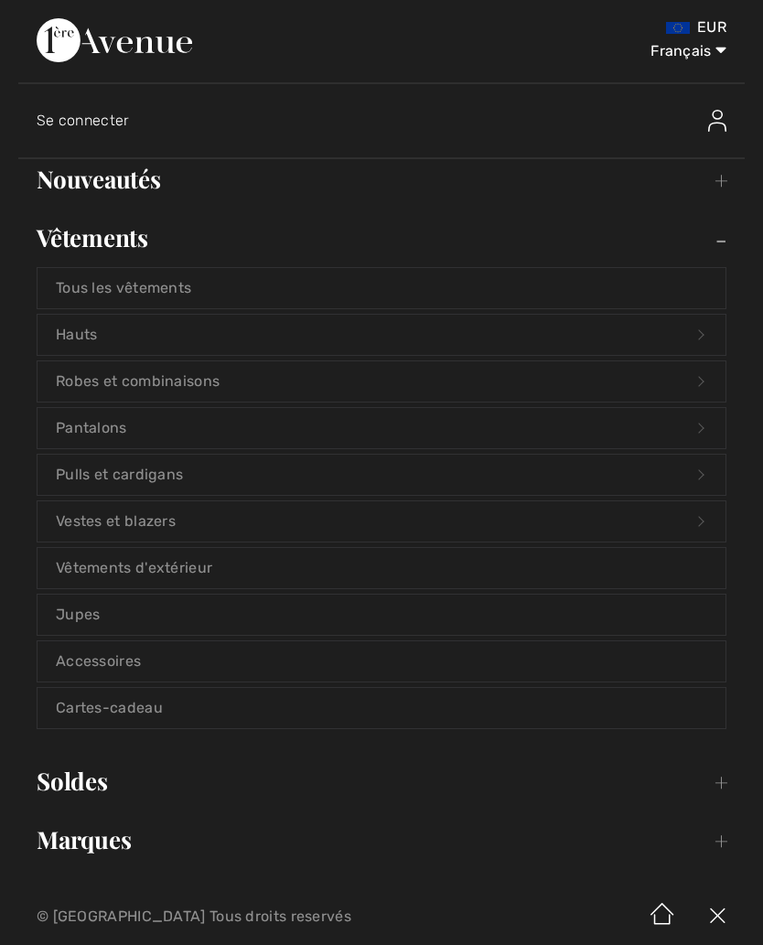
click at [234, 389] on link "[PERSON_NAME] et combinaisons Open submenu" at bounding box center [381, 381] width 688 height 40
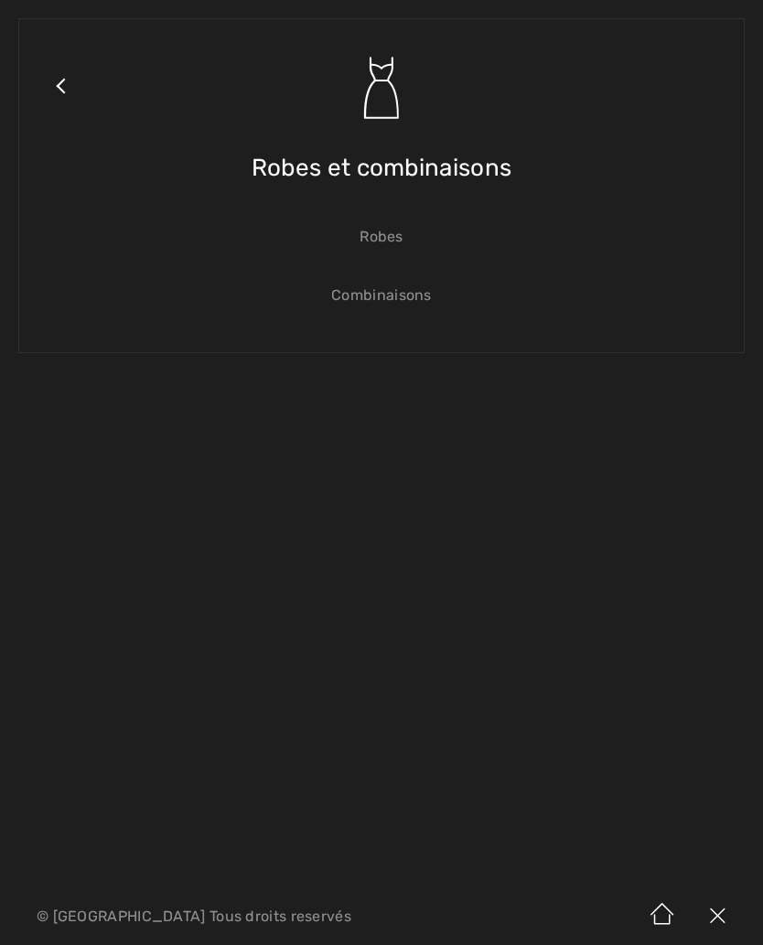
click at [482, 180] on span "Robes et combinaisons" at bounding box center [382, 167] width 260 height 65
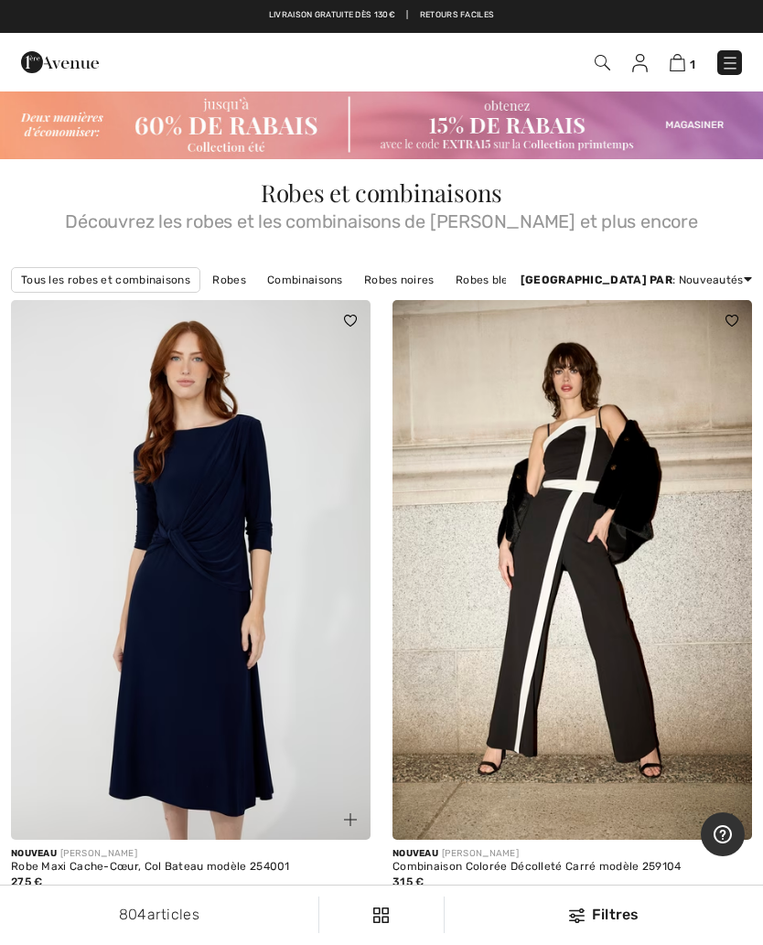
click at [721, 72] on img at bounding box center [730, 63] width 18 height 18
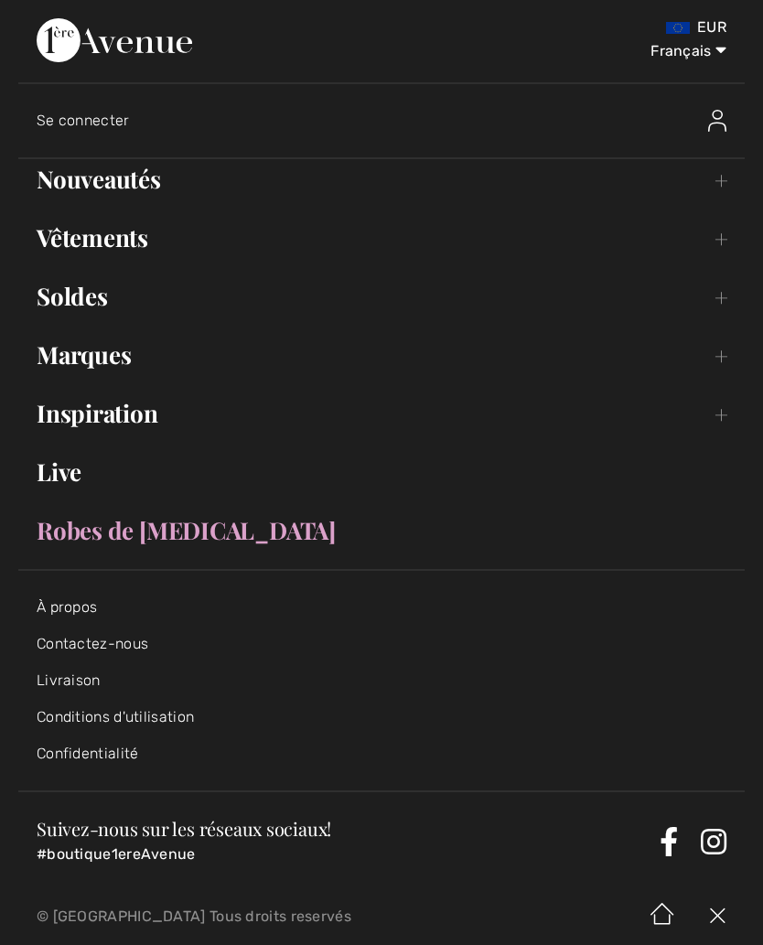
click at [122, 252] on link "Vêtements Toggle submenu" at bounding box center [381, 238] width 726 height 40
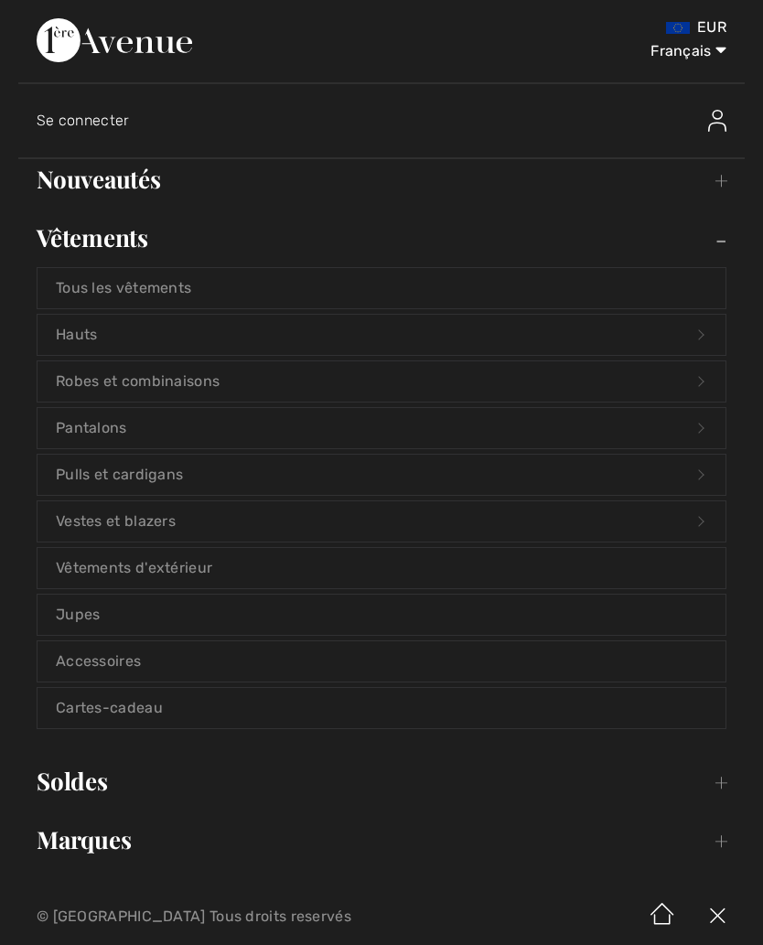
click at [148, 530] on link "Vestes et blazers Open submenu" at bounding box center [381, 521] width 688 height 40
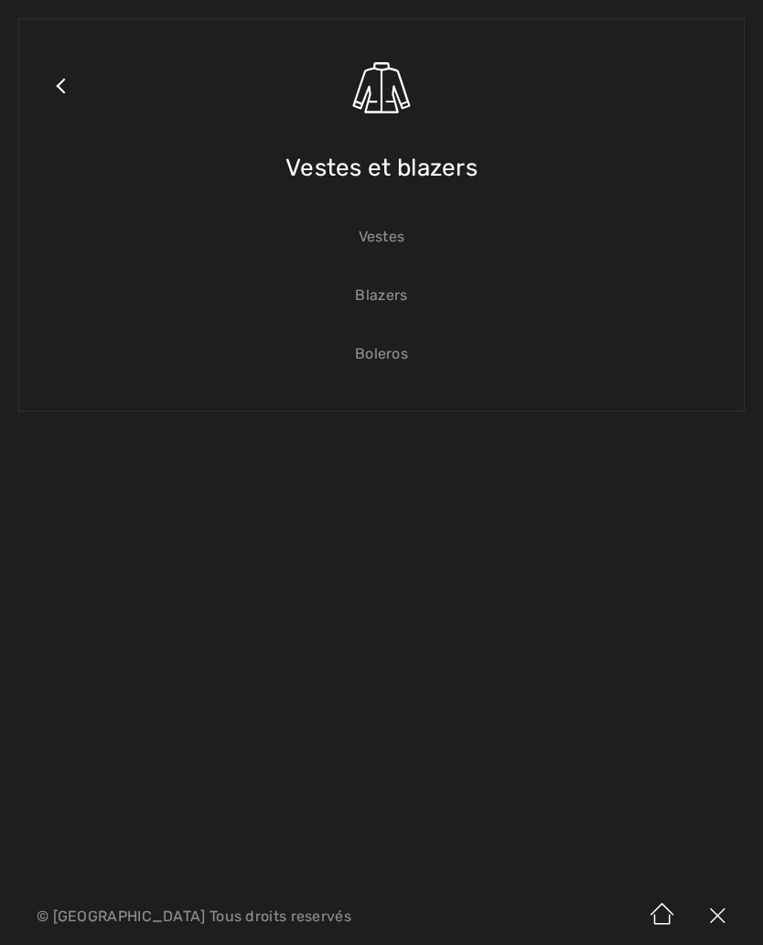
click at [390, 241] on link "Vestes" at bounding box center [381, 237] width 688 height 40
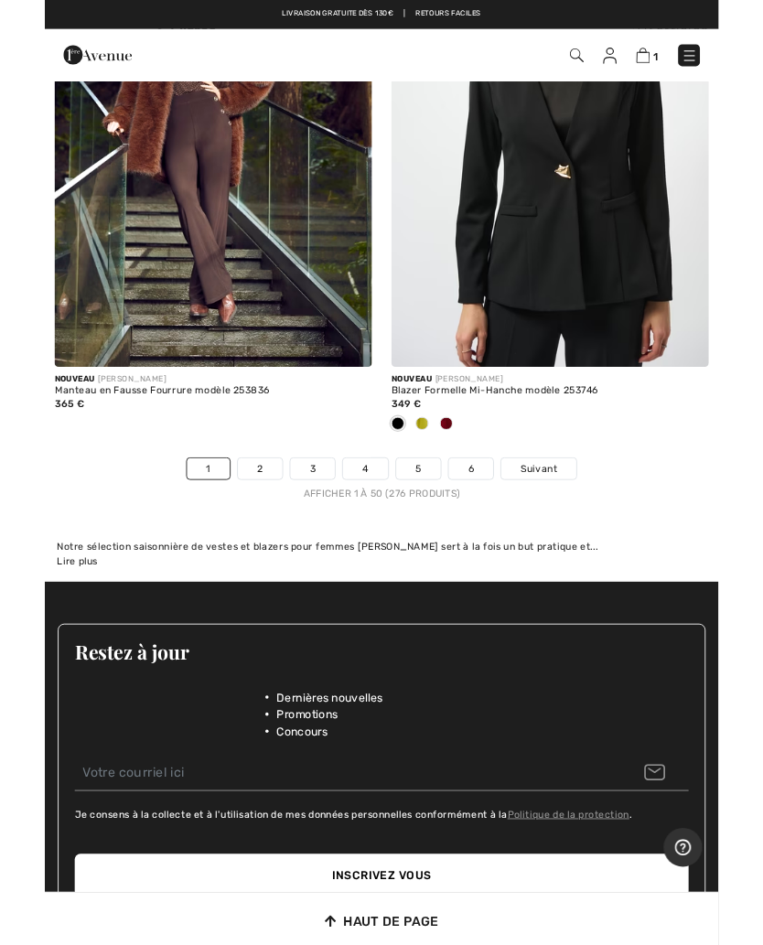
scroll to position [15864, 0]
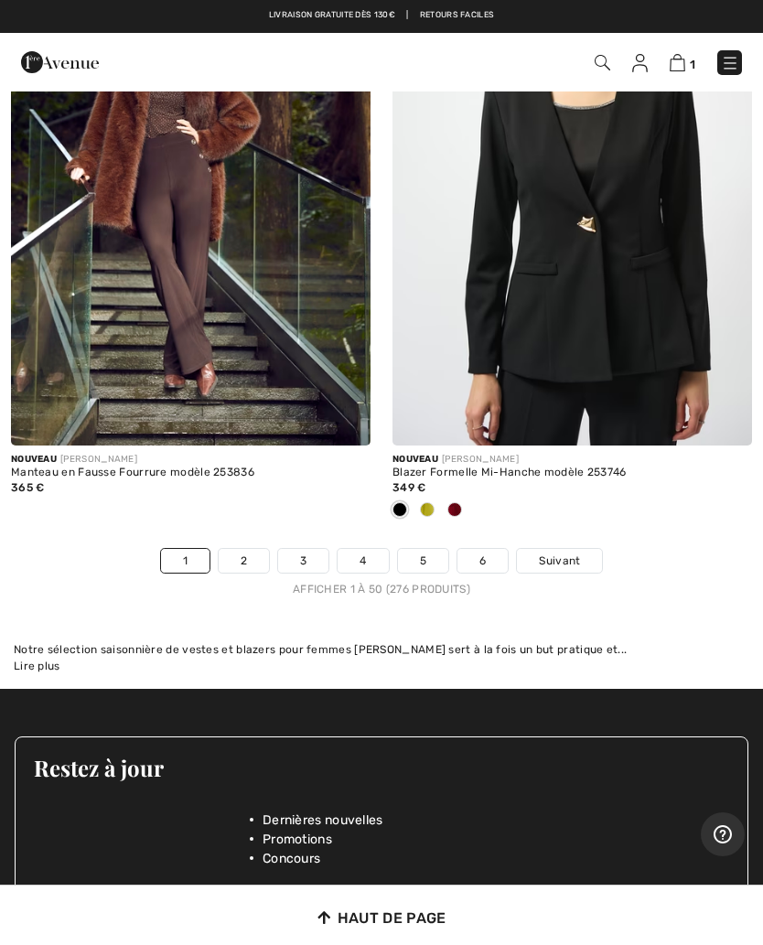
click at [255, 549] on link "2" at bounding box center [244, 561] width 50 height 24
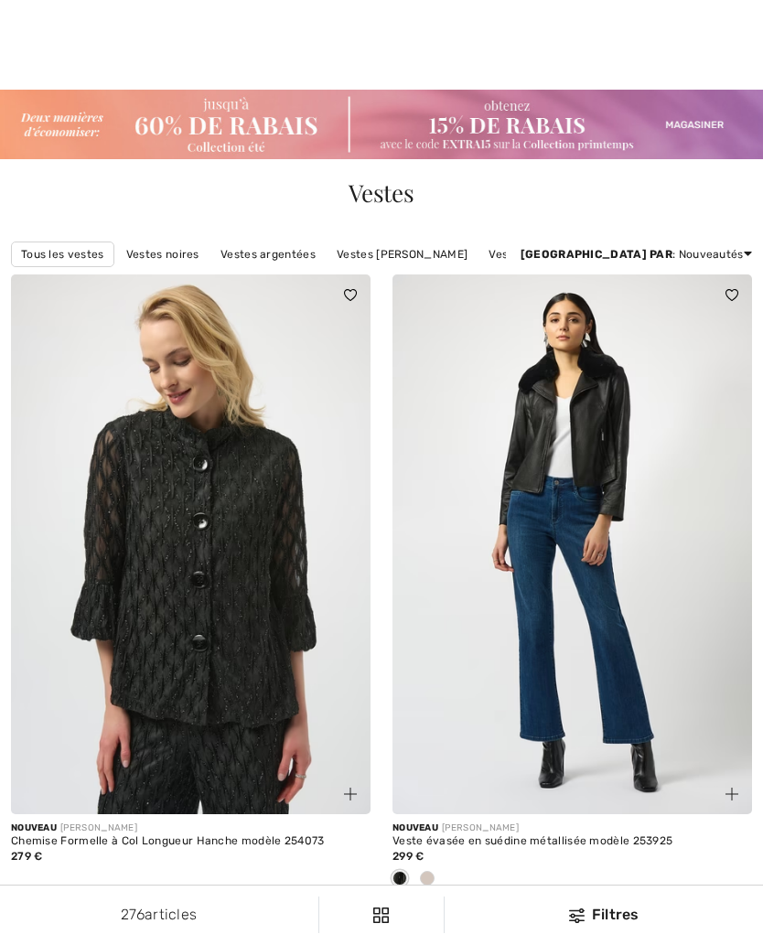
checkbox input "true"
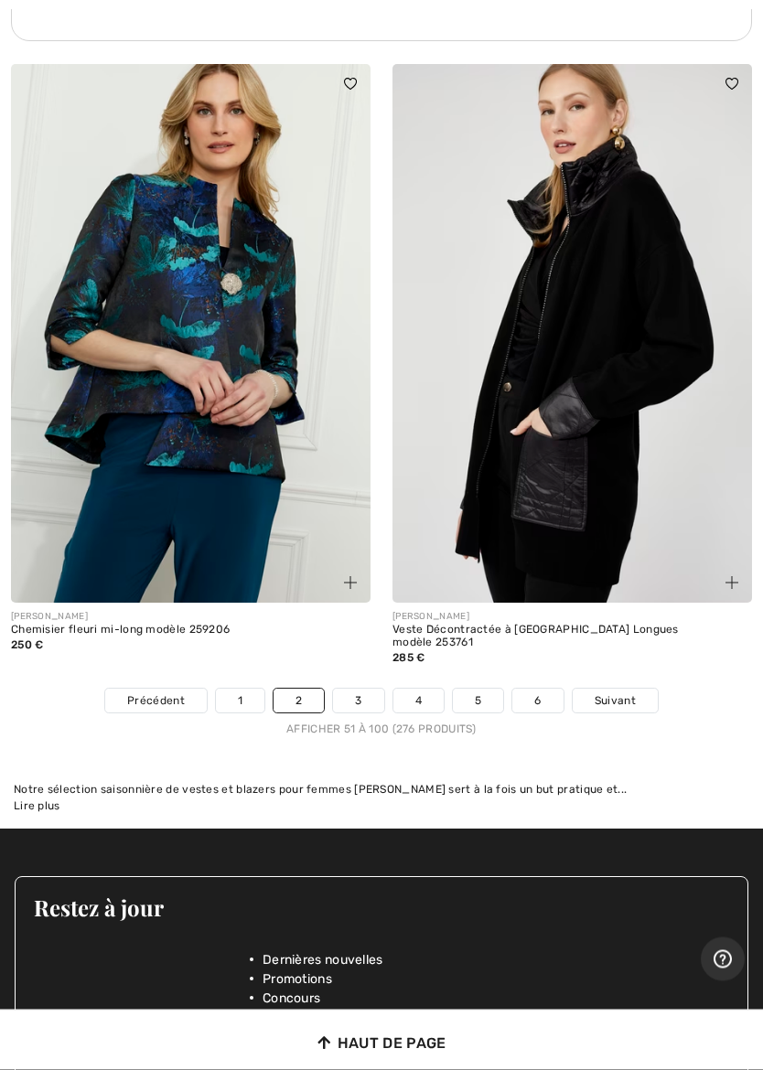
scroll to position [15870, 0]
click at [359, 689] on link "3" at bounding box center [358, 701] width 50 height 24
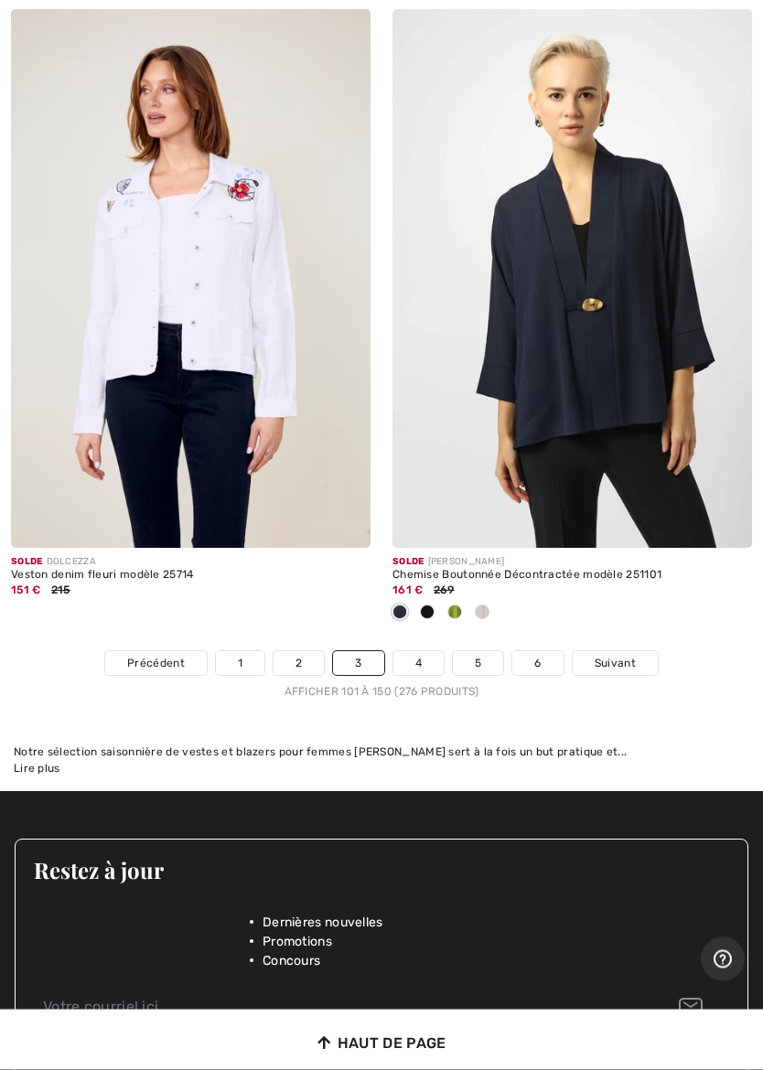
scroll to position [15804, 0]
click at [436, 651] on link "4" at bounding box center [418, 663] width 50 height 24
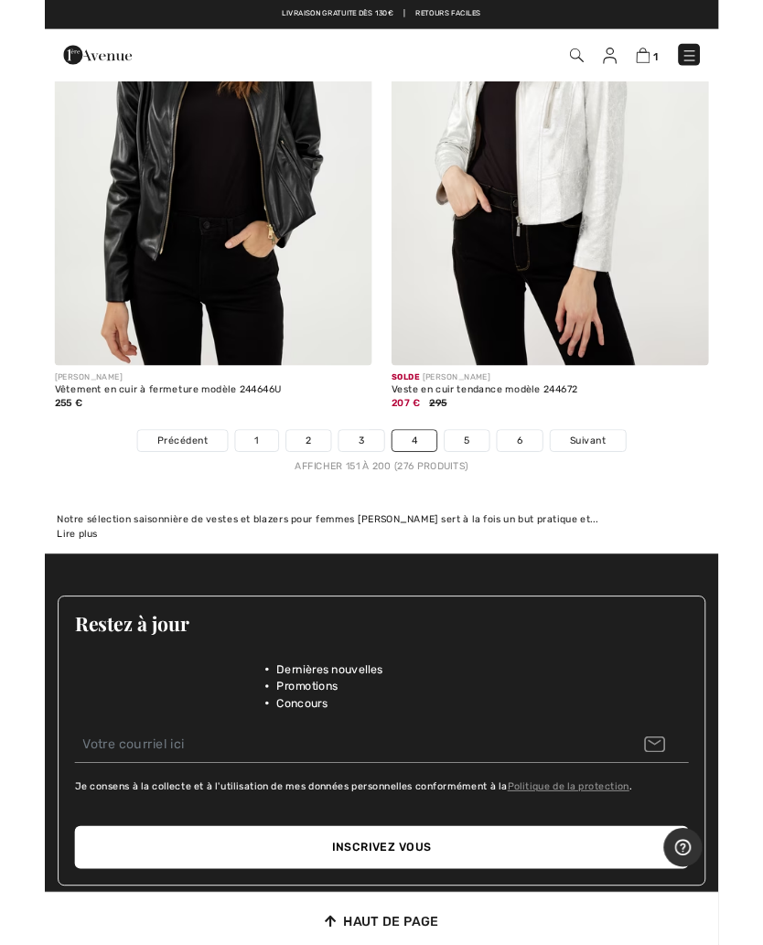
scroll to position [16006, 0]
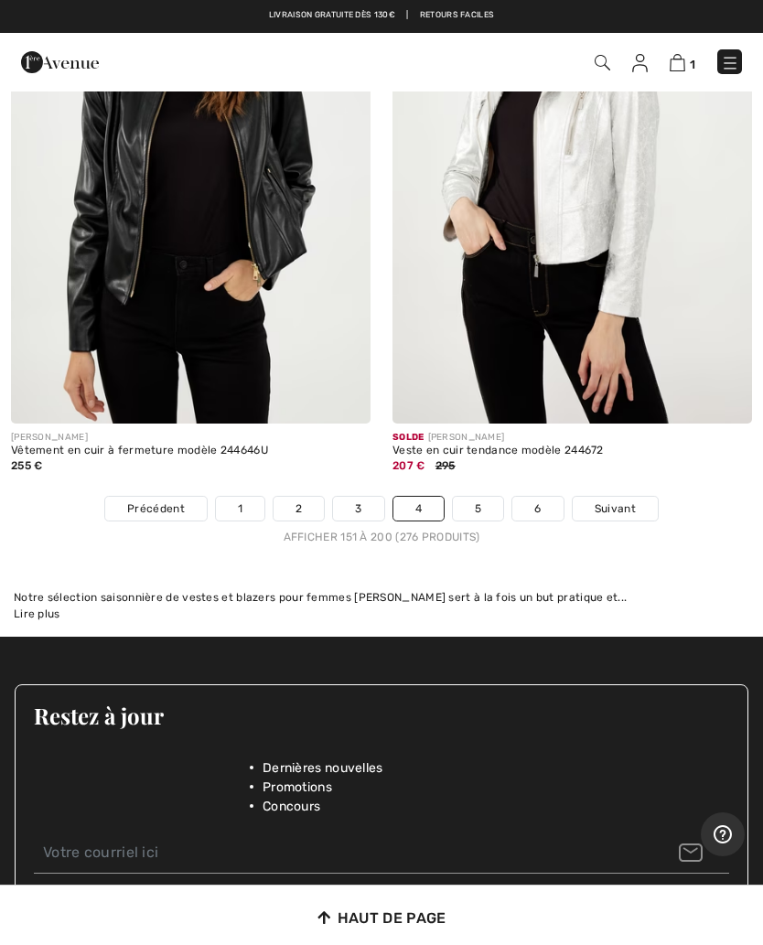
click at [487, 497] on link "5" at bounding box center [478, 509] width 50 height 24
click at [489, 498] on link "5" at bounding box center [478, 509] width 50 height 24
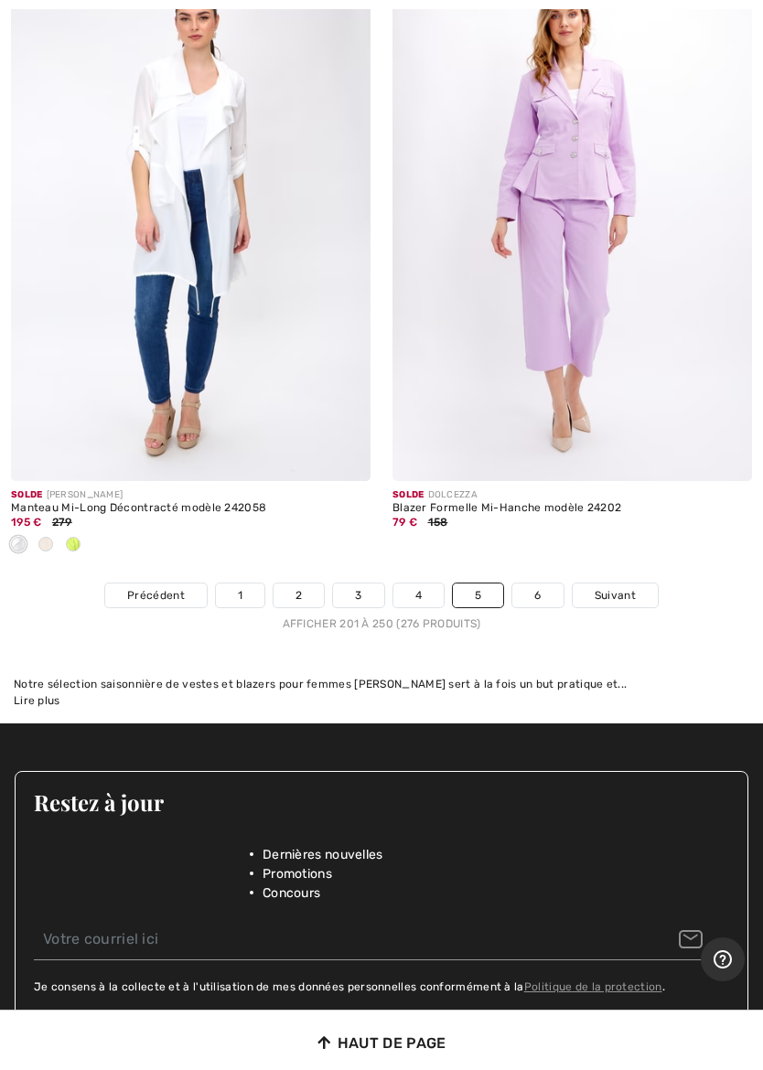
scroll to position [16031, 0]
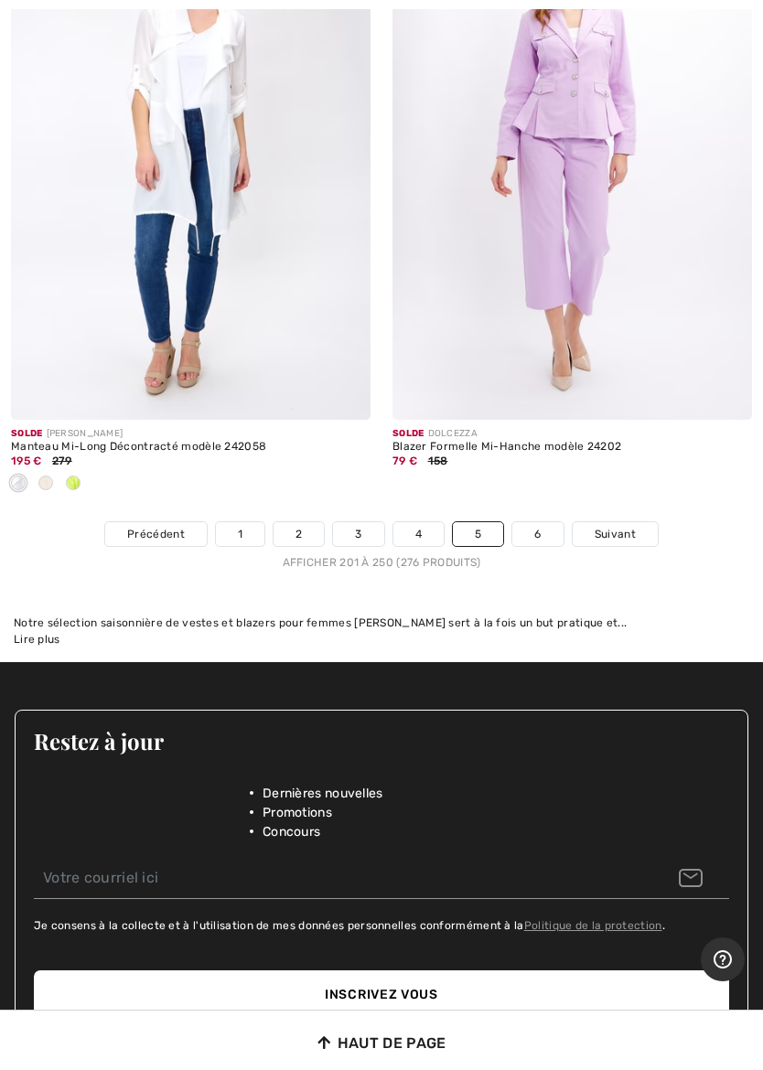
click at [545, 522] on link "6" at bounding box center [537, 534] width 50 height 24
click at [548, 522] on link "6" at bounding box center [537, 534] width 50 height 24
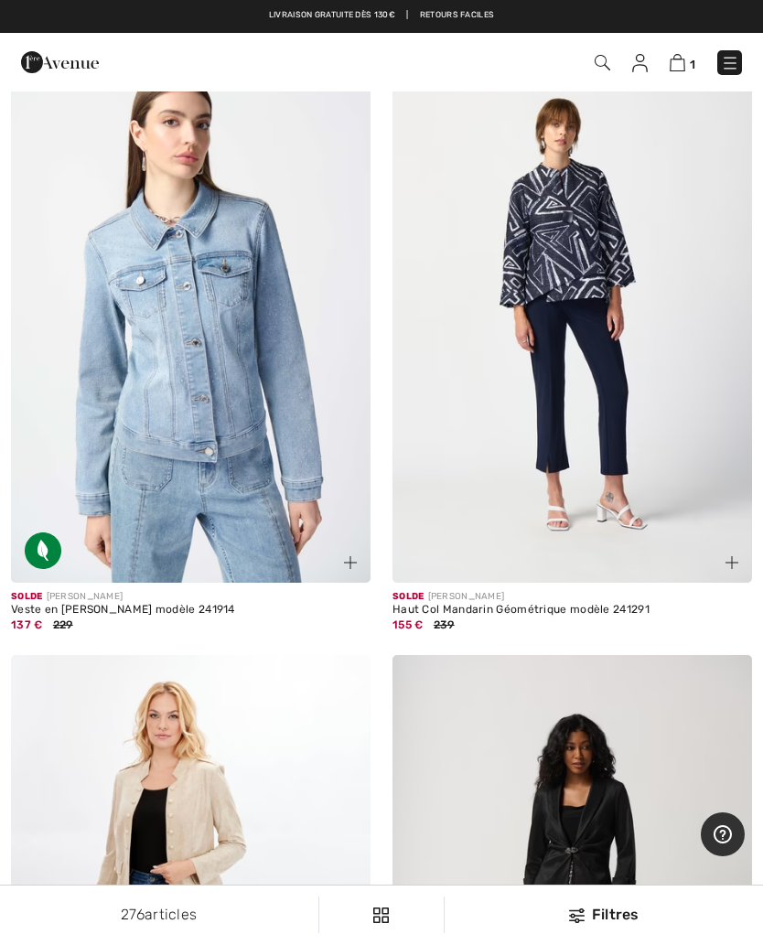
scroll to position [4116, 0]
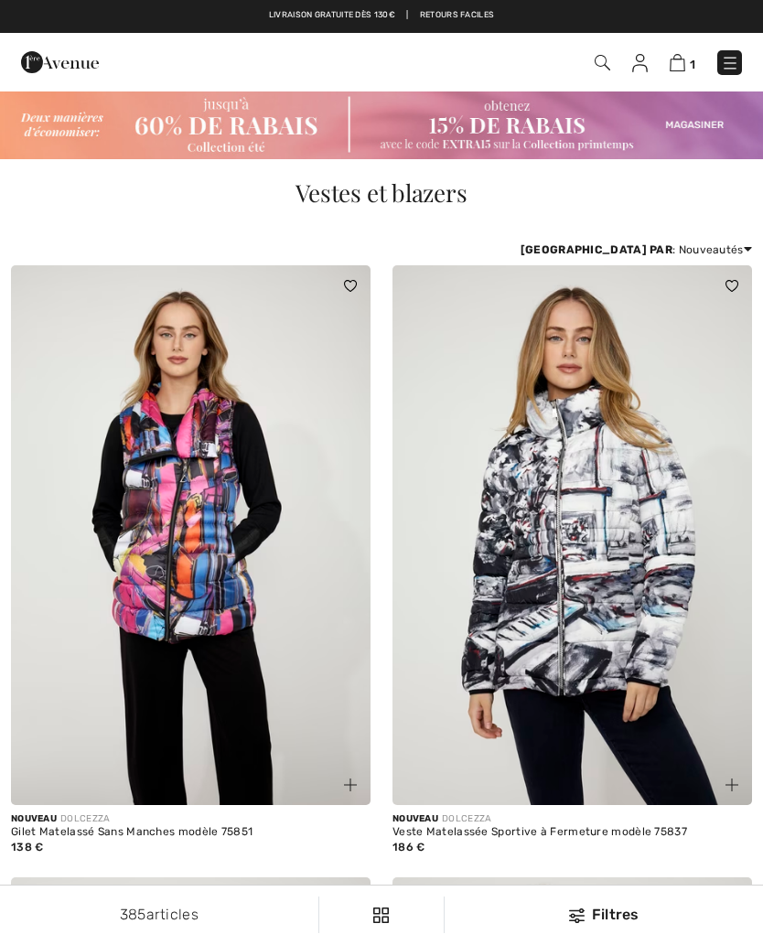
checkbox input "true"
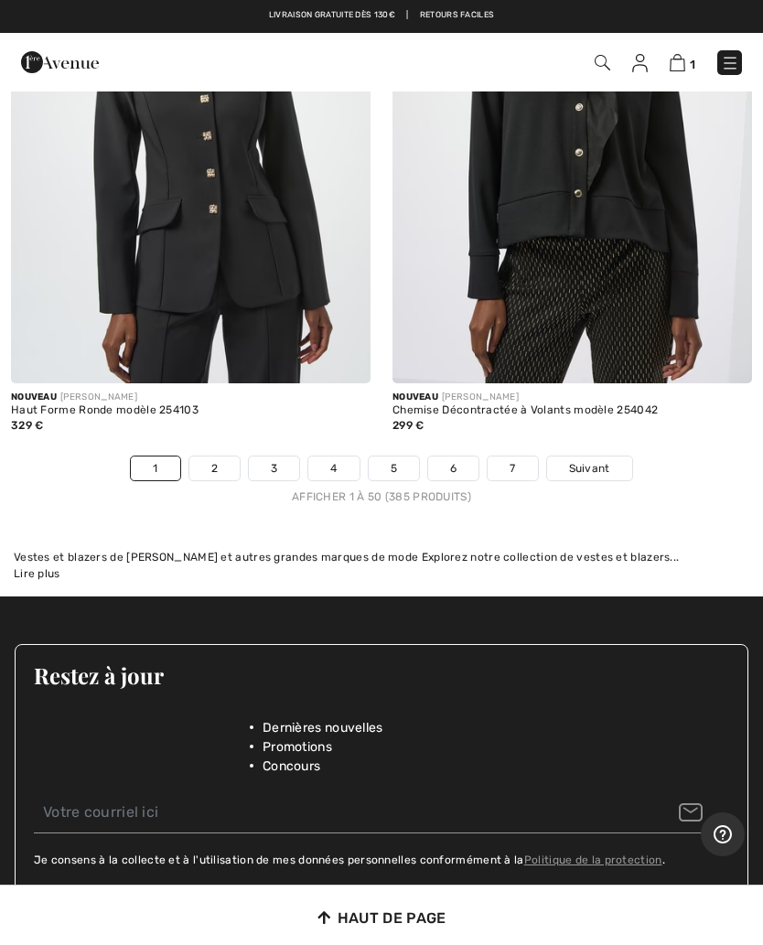
scroll to position [15940, 0]
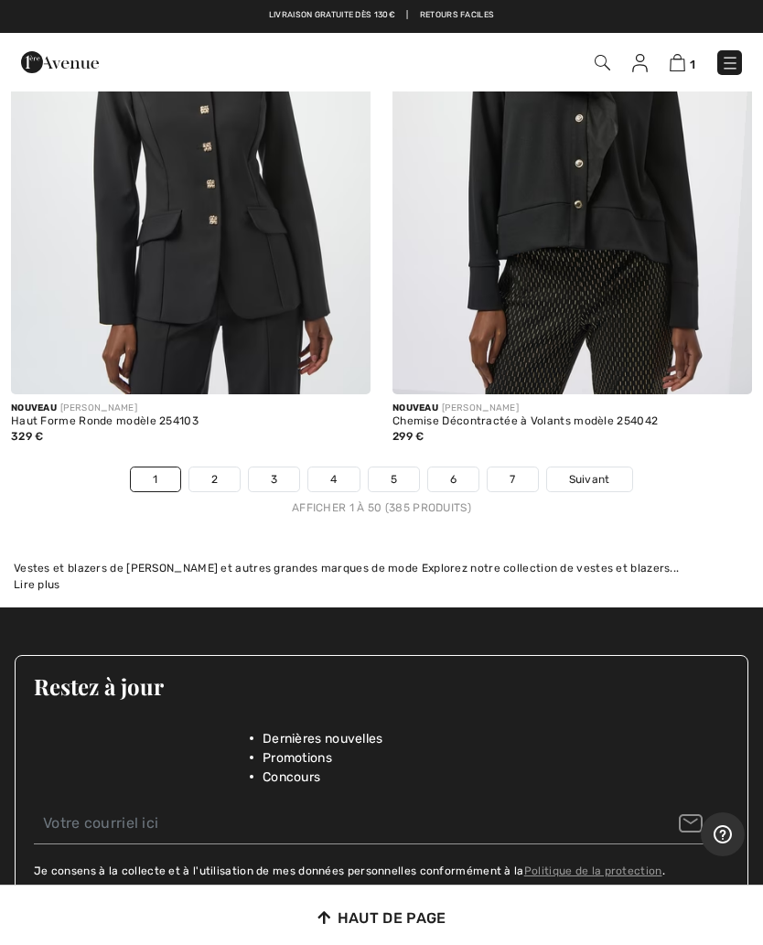
click at [223, 467] on link "2" at bounding box center [214, 479] width 50 height 24
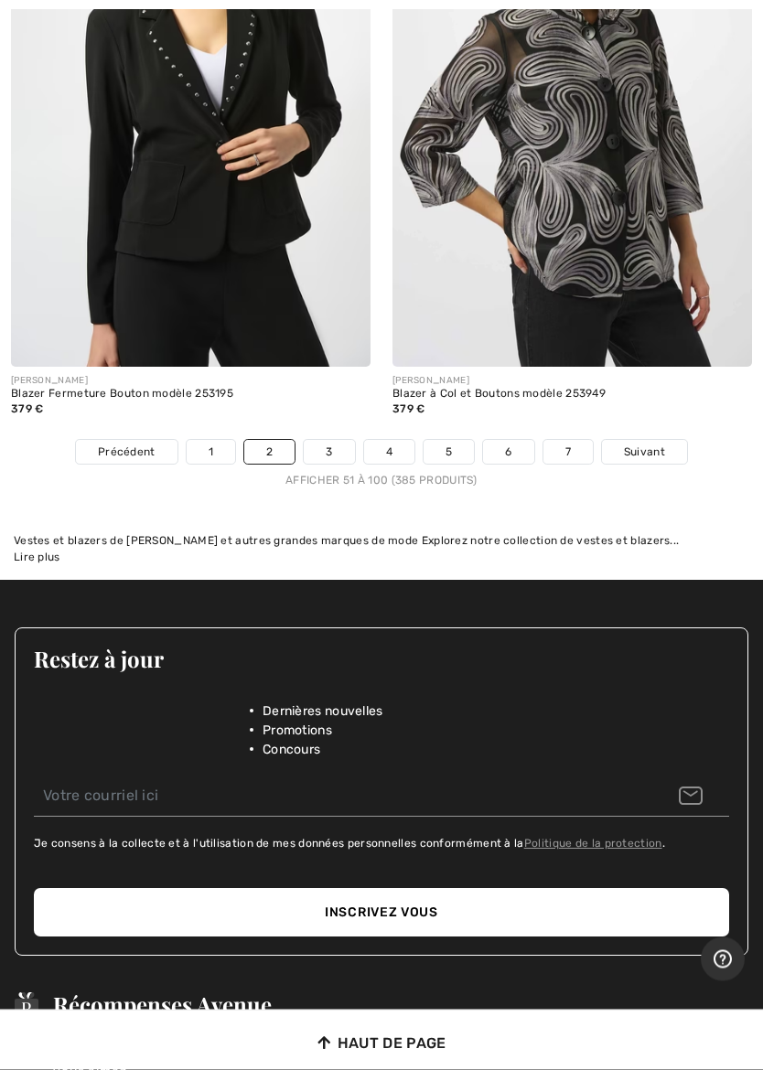
scroll to position [16132, 0]
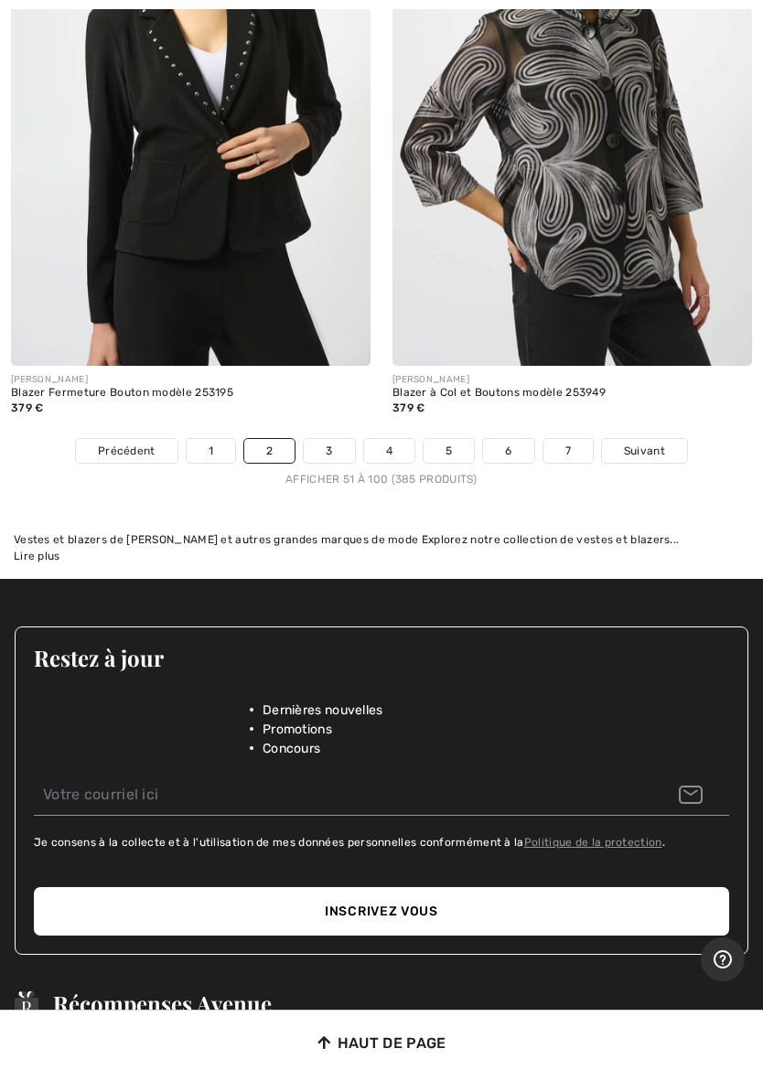
click at [335, 439] on link "3" at bounding box center [329, 451] width 50 height 24
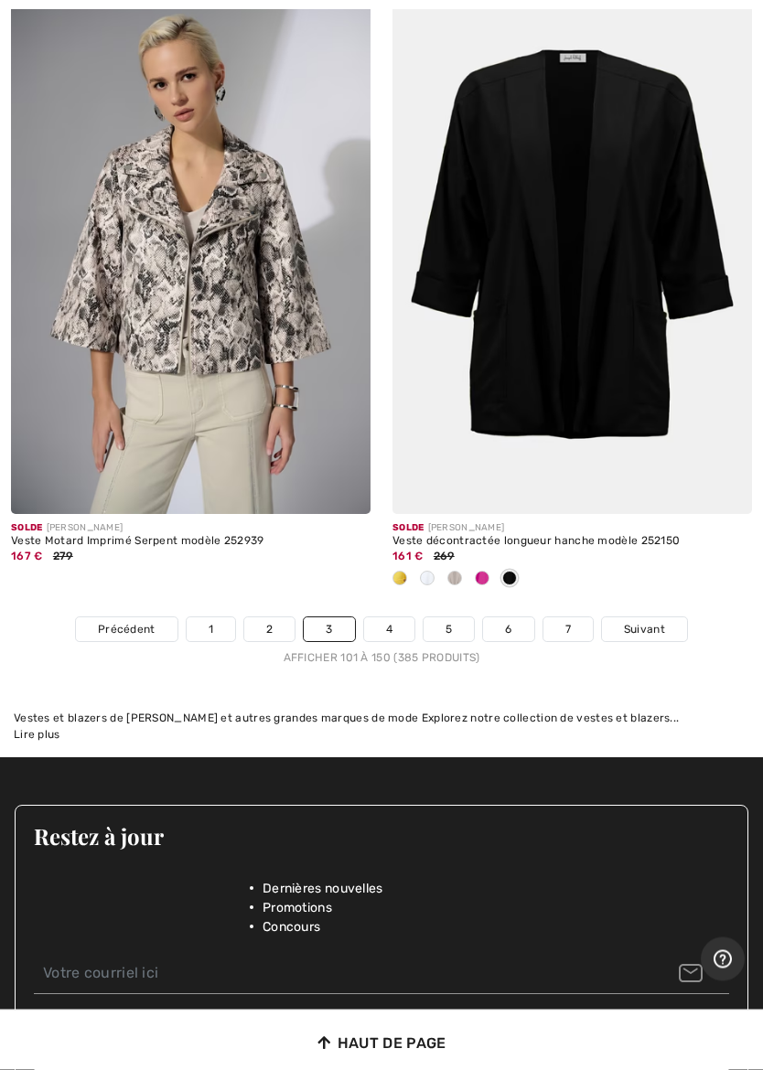
scroll to position [15803, 0]
click at [400, 617] on link "4" at bounding box center [389, 629] width 50 height 24
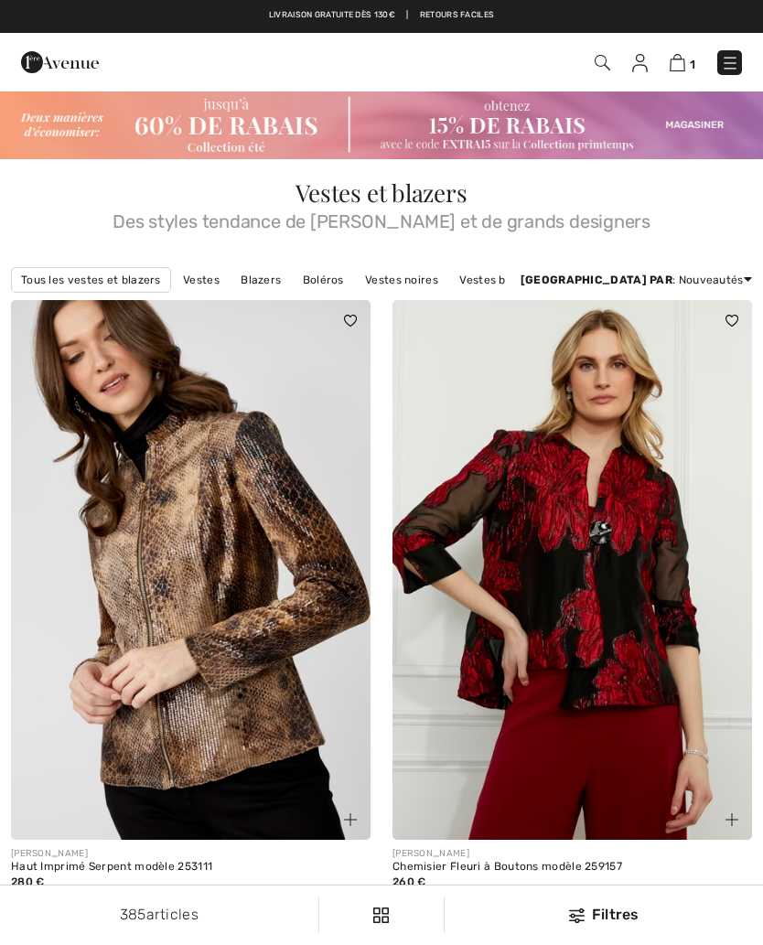
checkbox input "true"
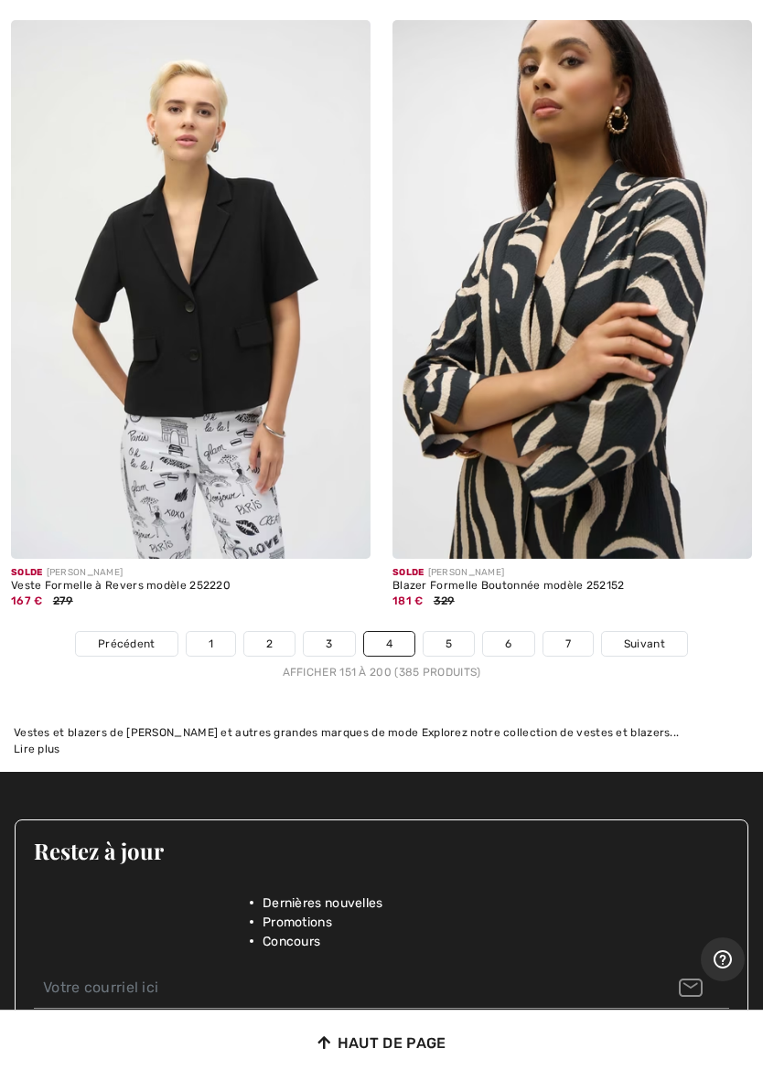
scroll to position [16054, 0]
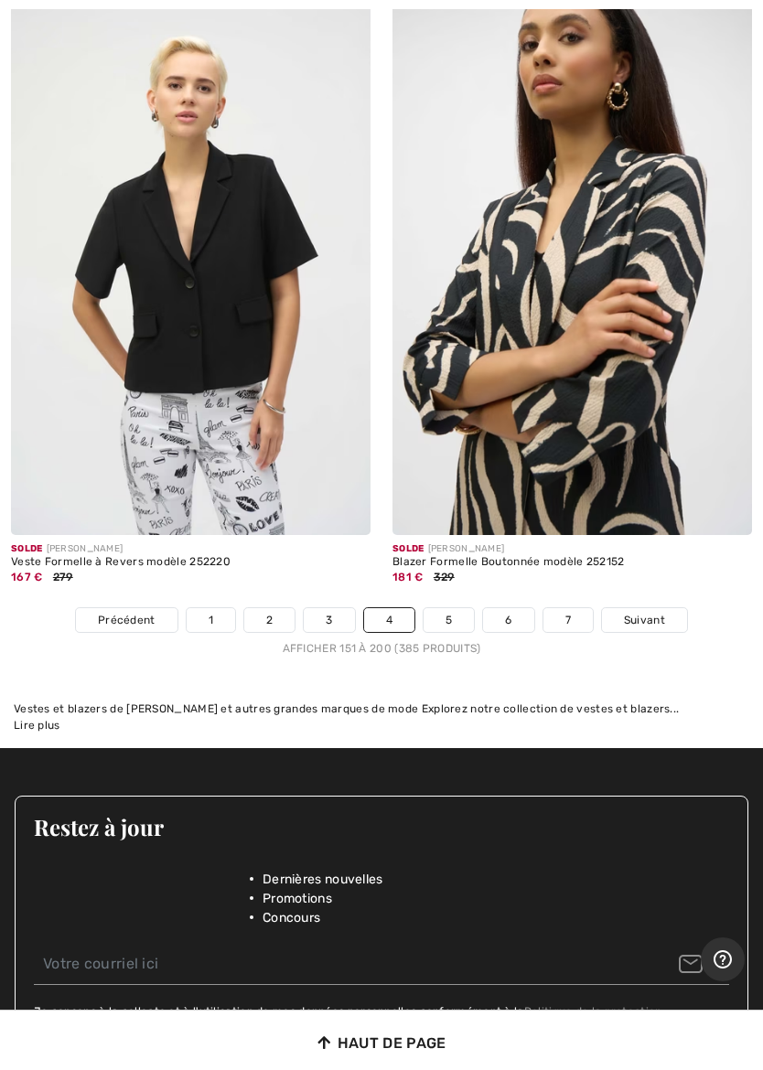
click at [452, 608] on link "5" at bounding box center [448, 620] width 50 height 24
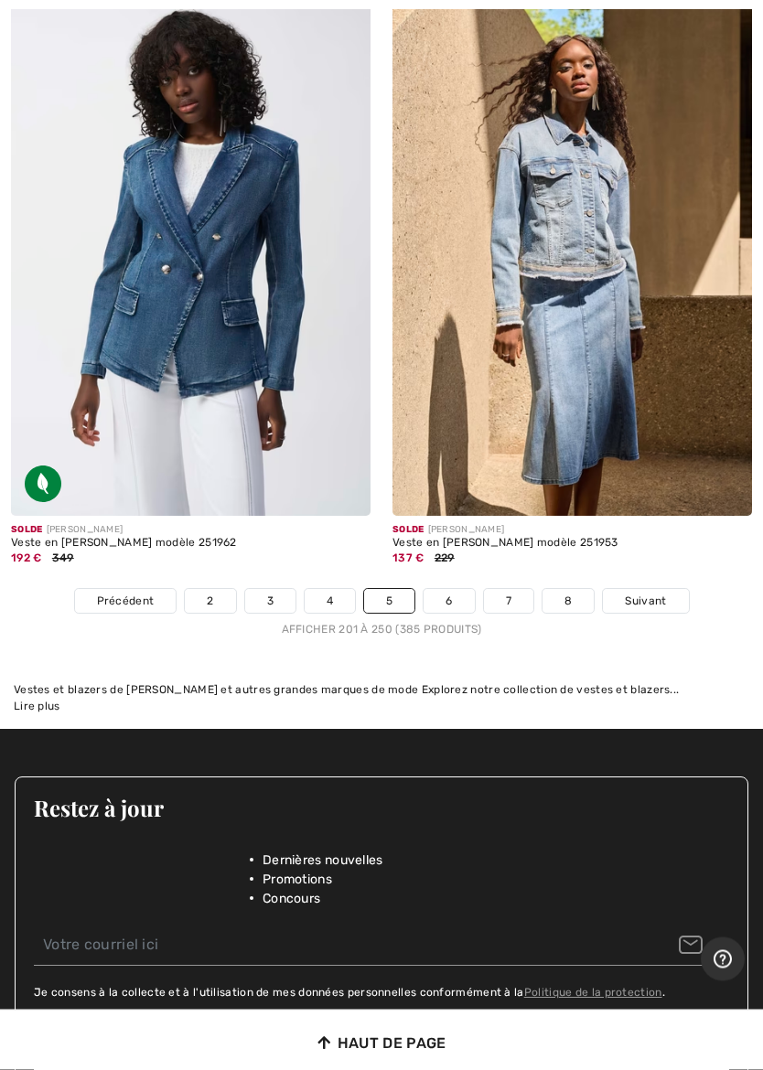
scroll to position [16060, 0]
click at [452, 589] on link "6" at bounding box center [448, 601] width 50 height 24
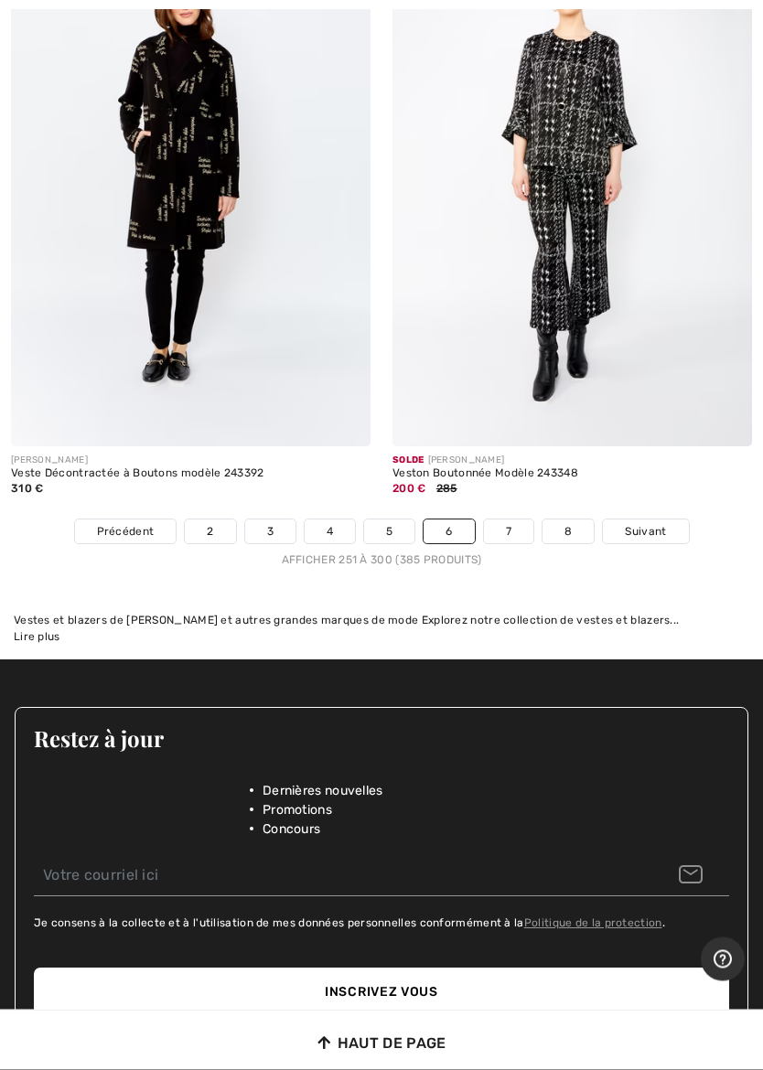
scroll to position [15957, 0]
click at [519, 519] on link "7" at bounding box center [508, 531] width 49 height 24
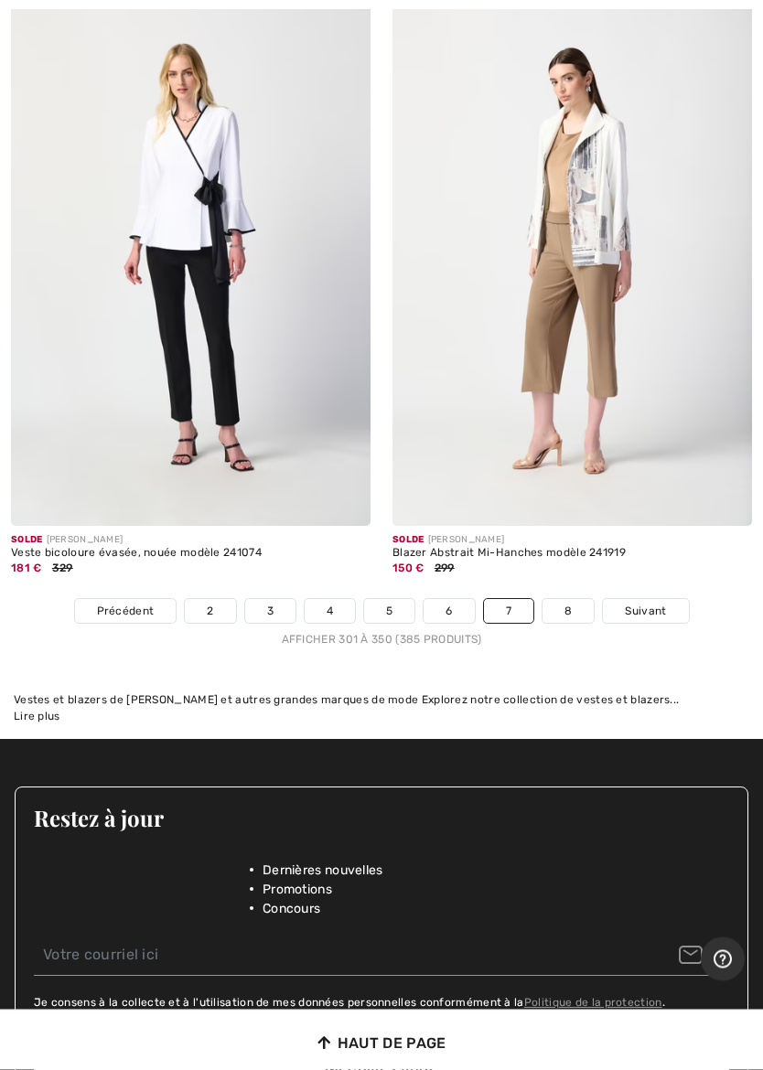
scroll to position [15985, 0]
click at [571, 599] on link "8" at bounding box center [567, 611] width 51 height 24
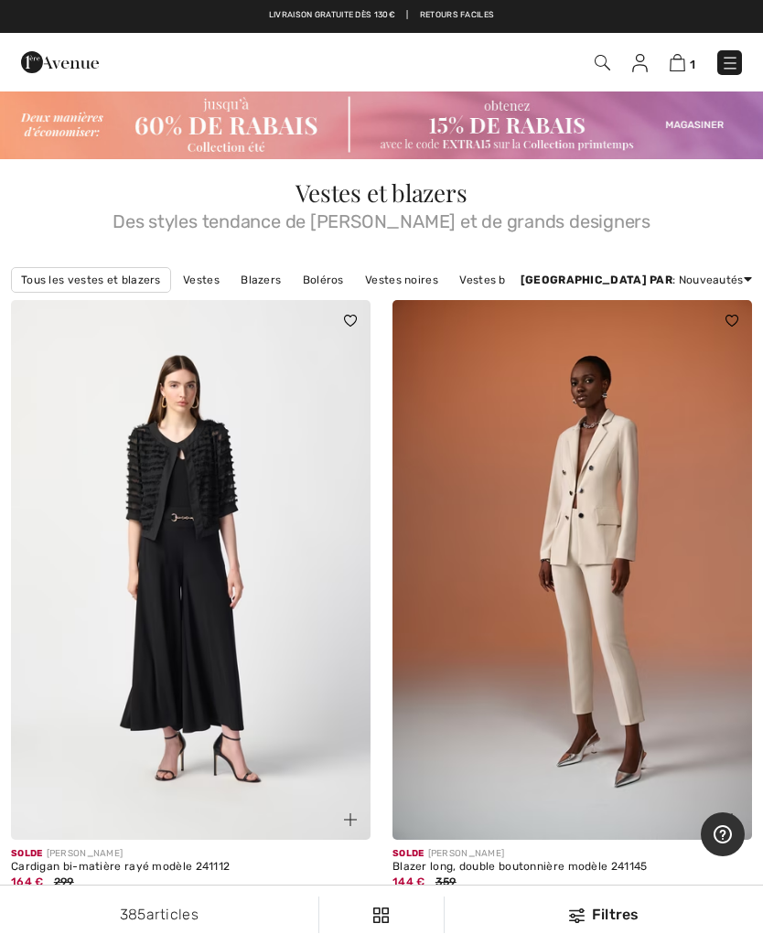
click at [635, 70] on img at bounding box center [640, 63] width 16 height 18
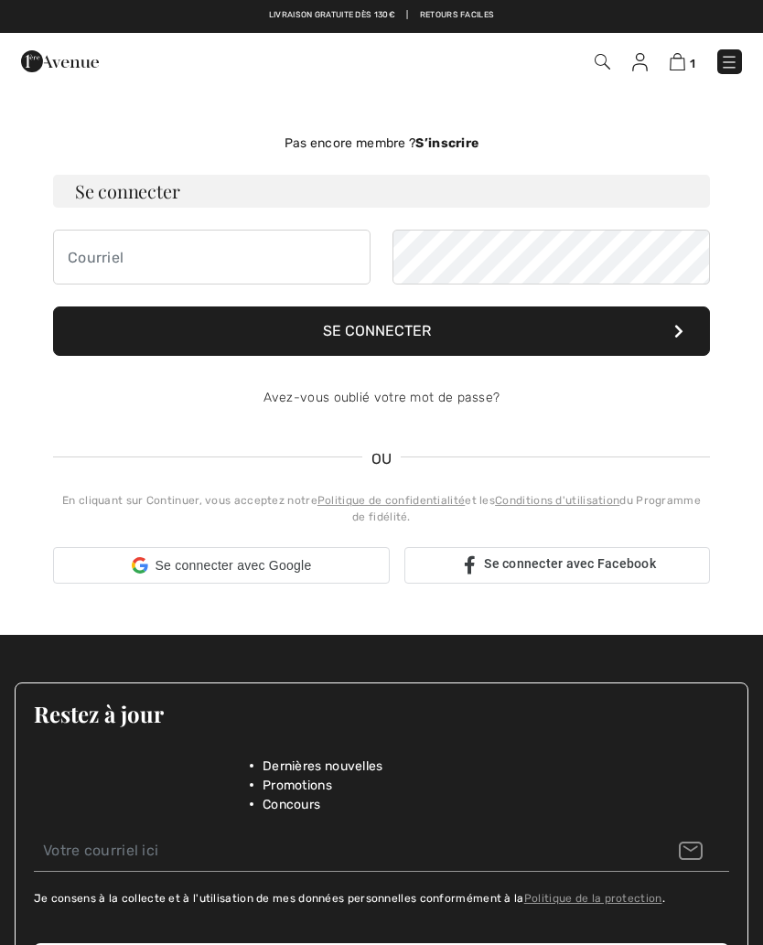
checkbox input "true"
click at [126, 199] on h3 "Se connecter" at bounding box center [381, 191] width 657 height 33
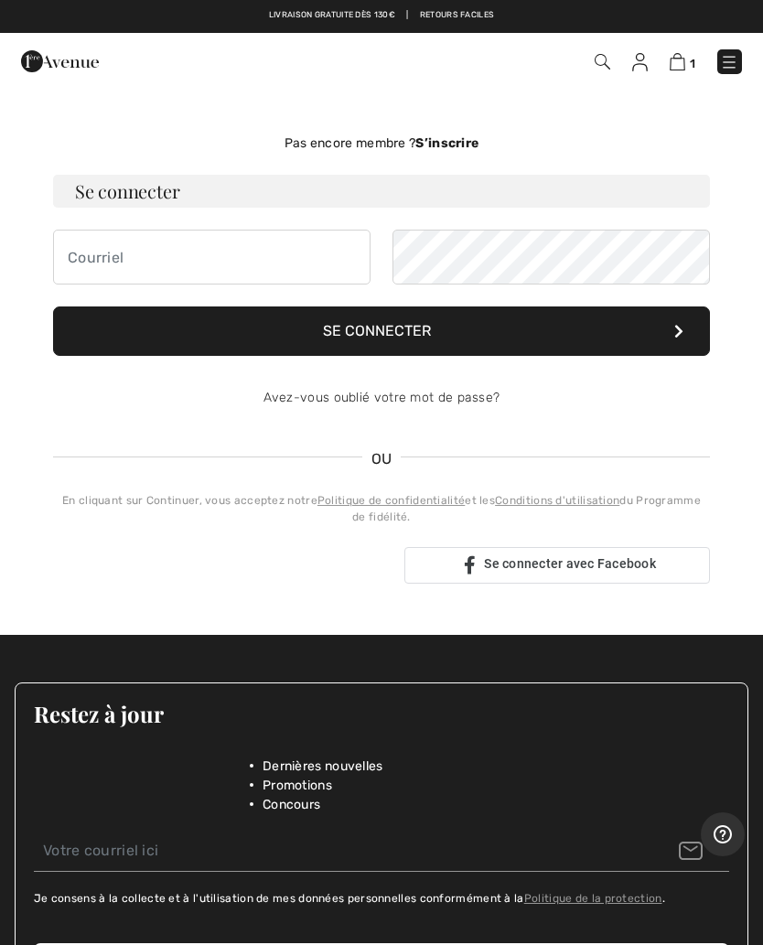
click at [143, 204] on h3 "Se connecter" at bounding box center [381, 191] width 657 height 33
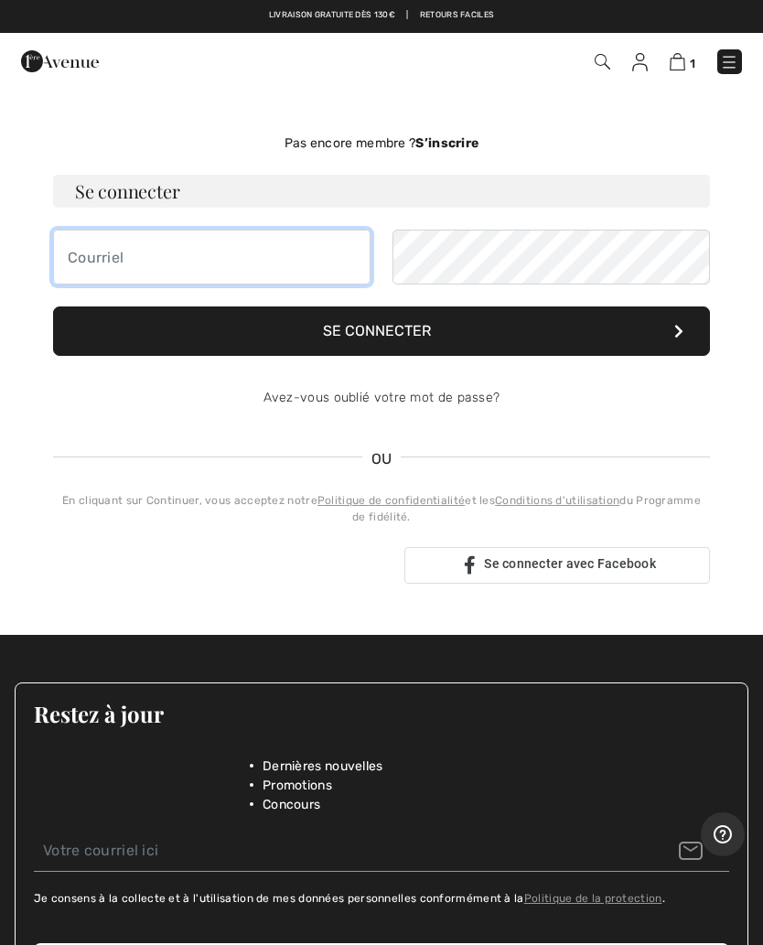
click at [119, 256] on input "email" at bounding box center [211, 257] width 317 height 55
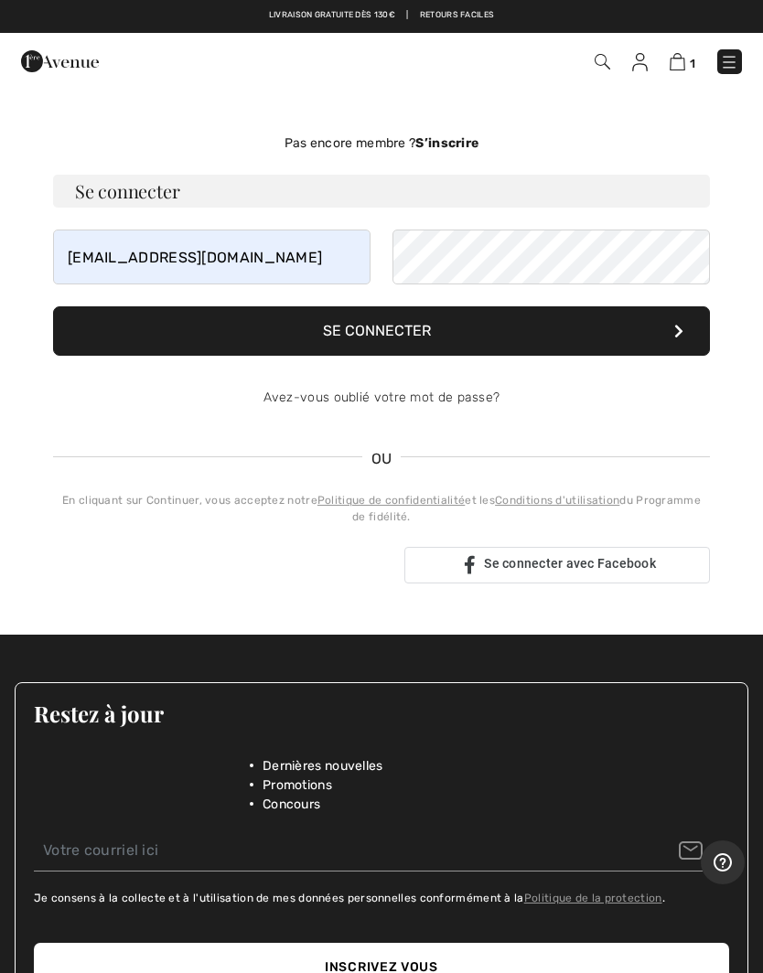
click at [512, 334] on button "Se connecter" at bounding box center [381, 330] width 657 height 49
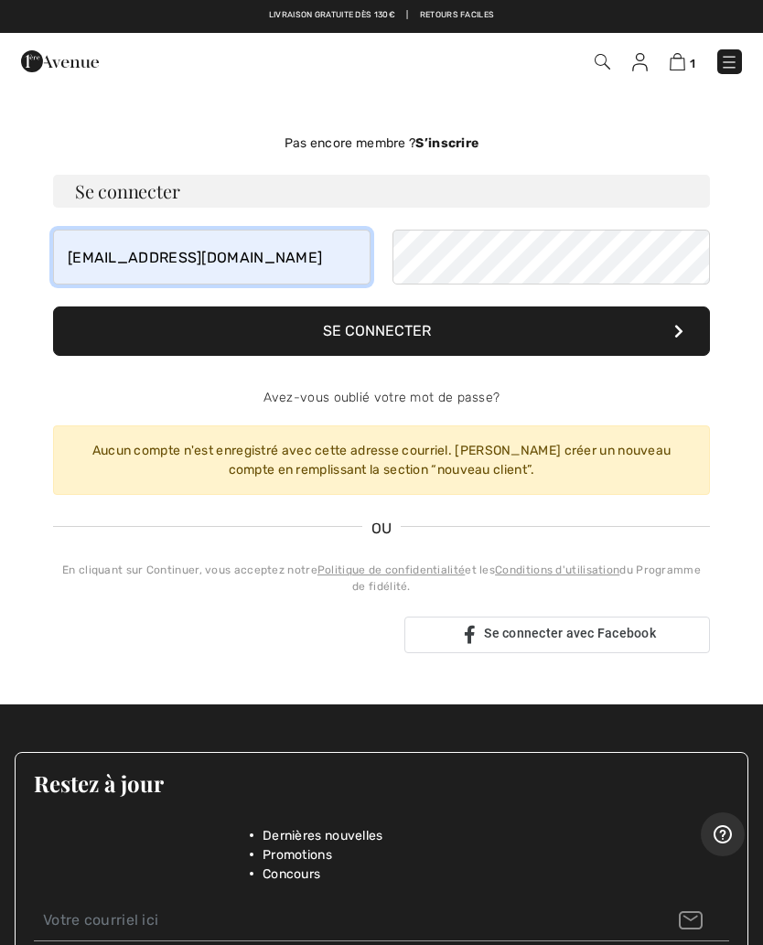
click at [245, 248] on input "[EMAIL_ADDRESS][DOMAIN_NAME]" at bounding box center [211, 257] width 317 height 55
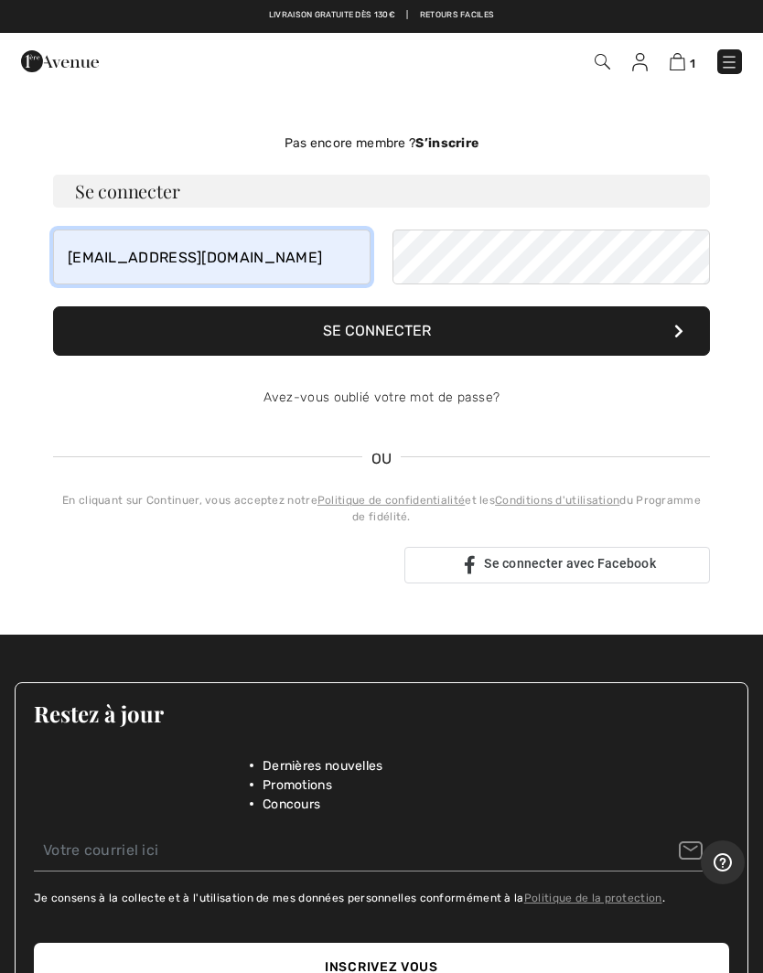
click at [250, 272] on input "[EMAIL_ADDRESS][DOMAIN_NAME]" at bounding box center [211, 257] width 317 height 55
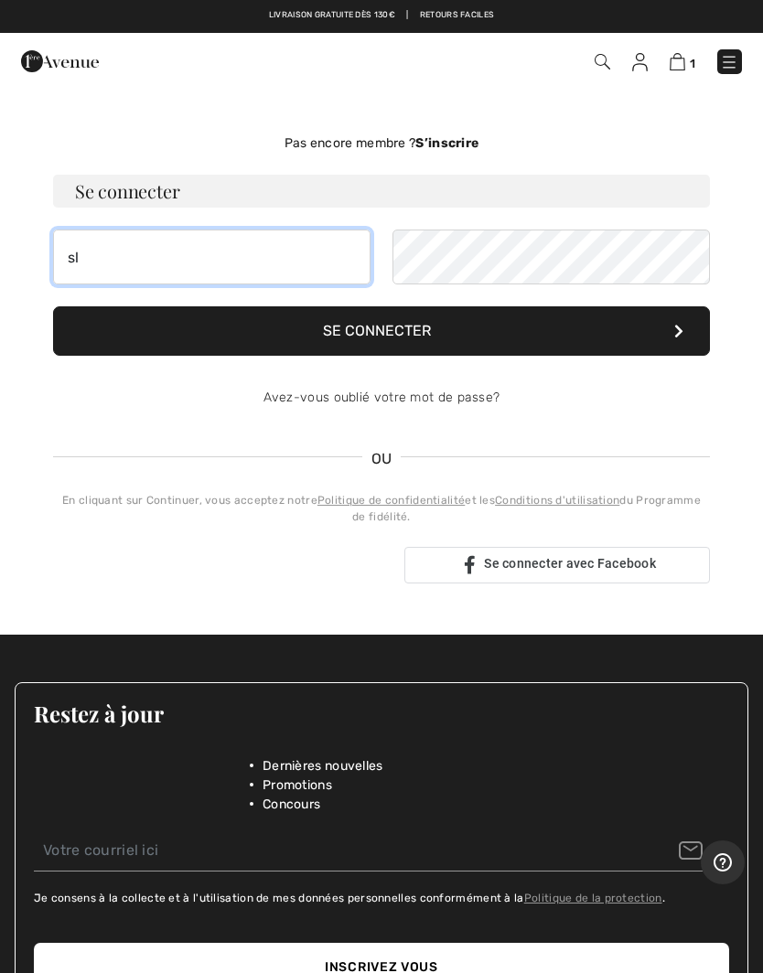
type input "s"
type input "[PERSON_NAME][EMAIL_ADDRESS][DOMAIN_NAME]"
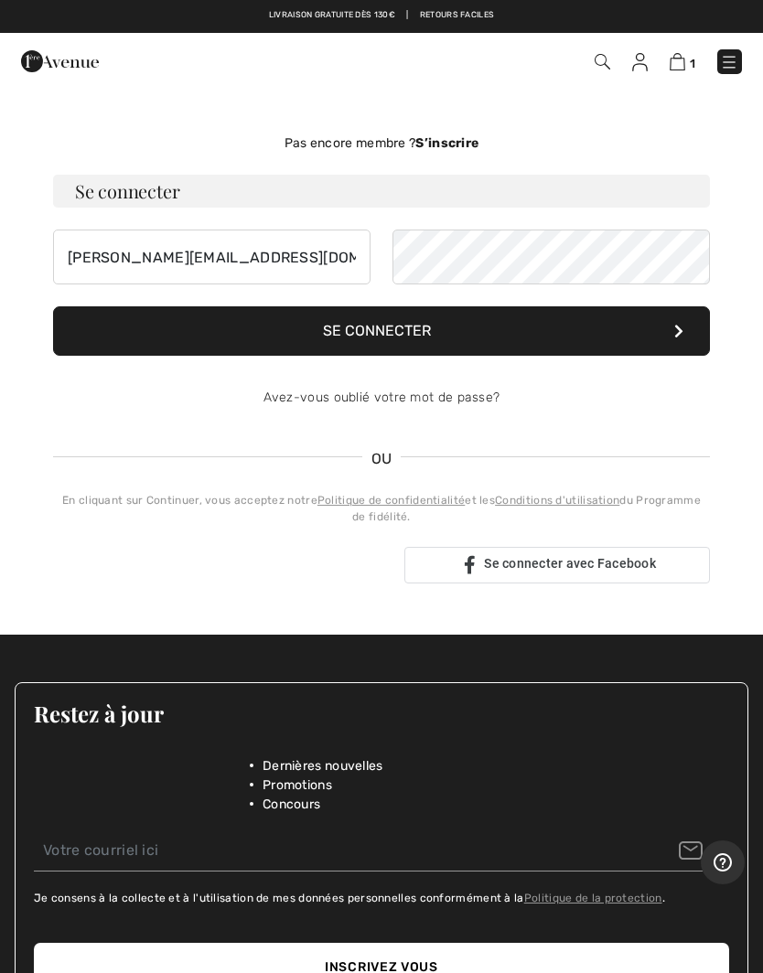
click at [500, 340] on button "Se connecter" at bounding box center [381, 330] width 657 height 49
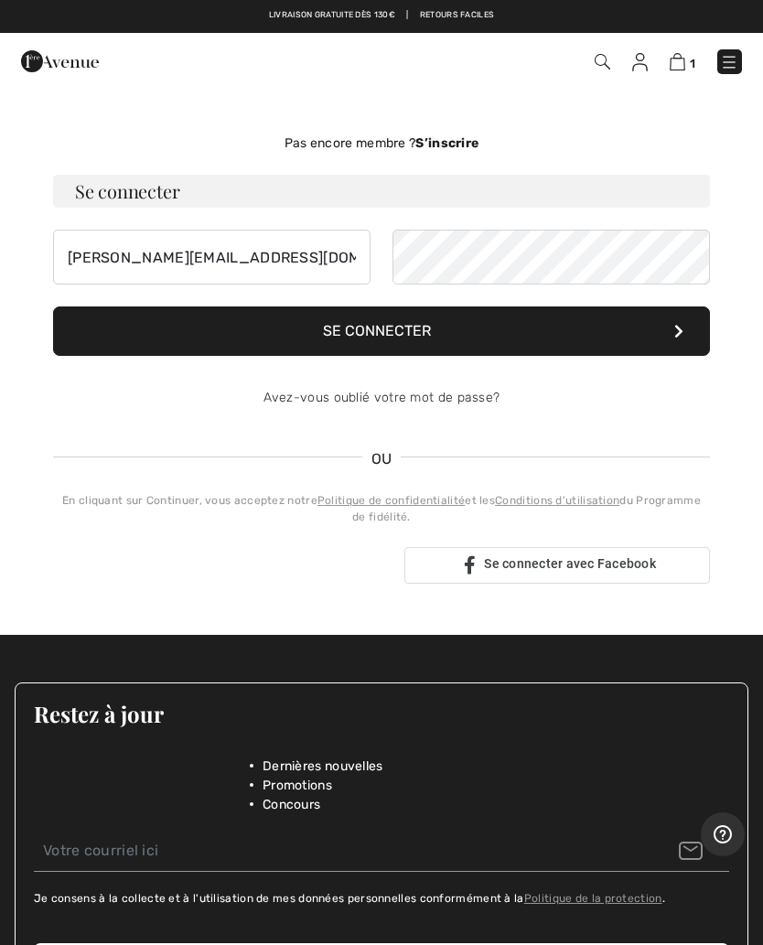
click at [453, 327] on button "Se connecter" at bounding box center [381, 330] width 657 height 49
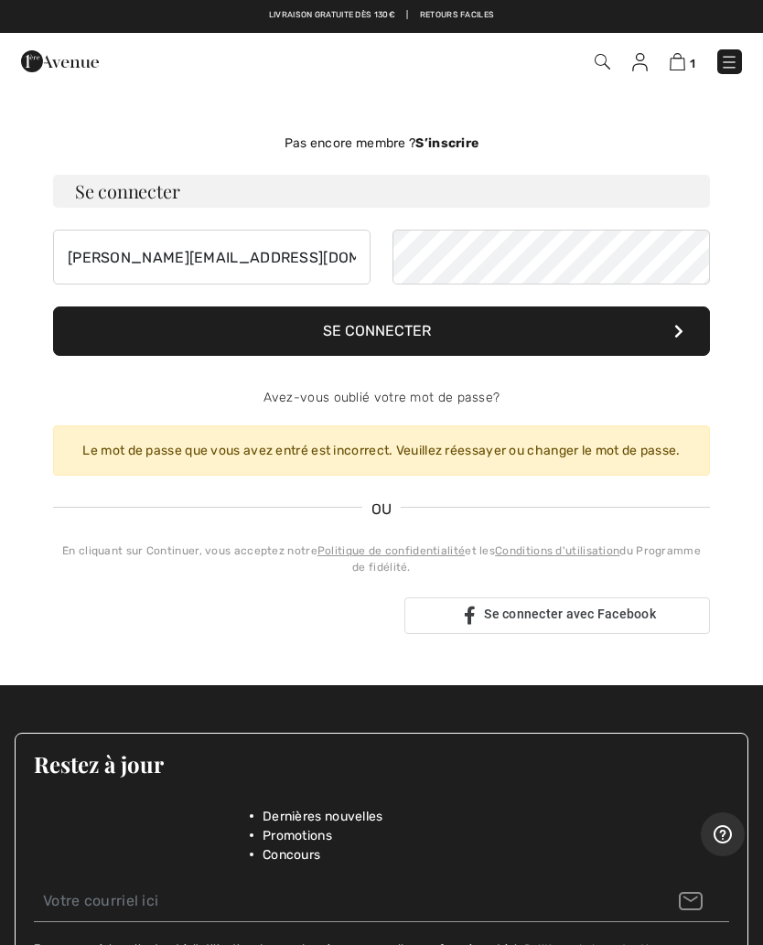
click at [420, 403] on link "Avez-vous oublié votre mot de passe?" at bounding box center [381, 398] width 237 height 16
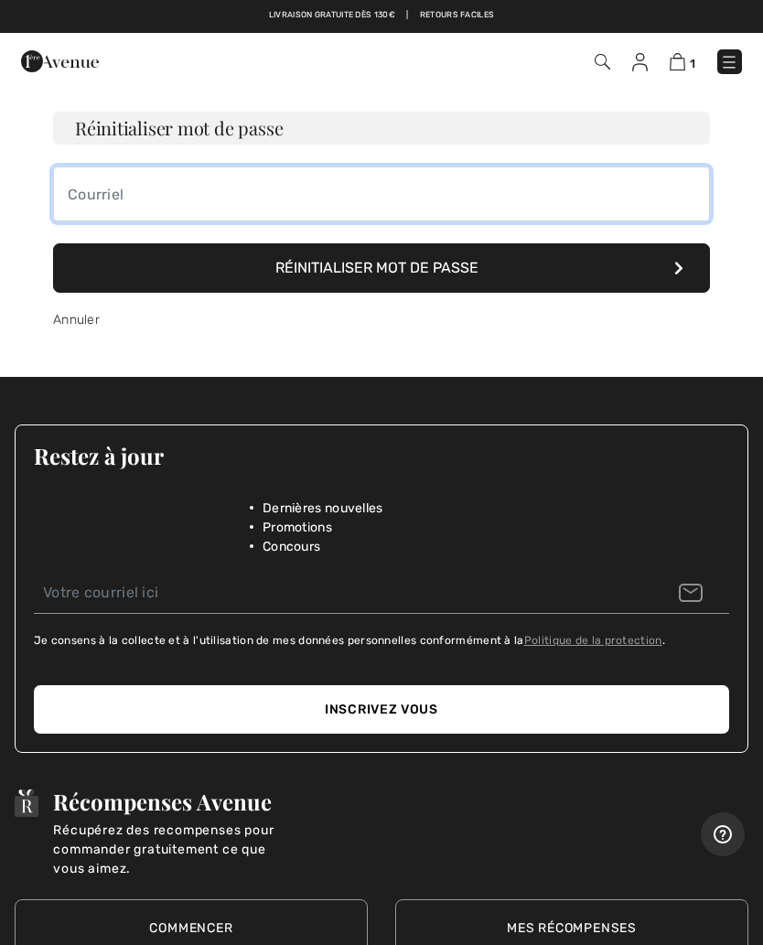
click at [136, 195] on input "email" at bounding box center [381, 193] width 657 height 55
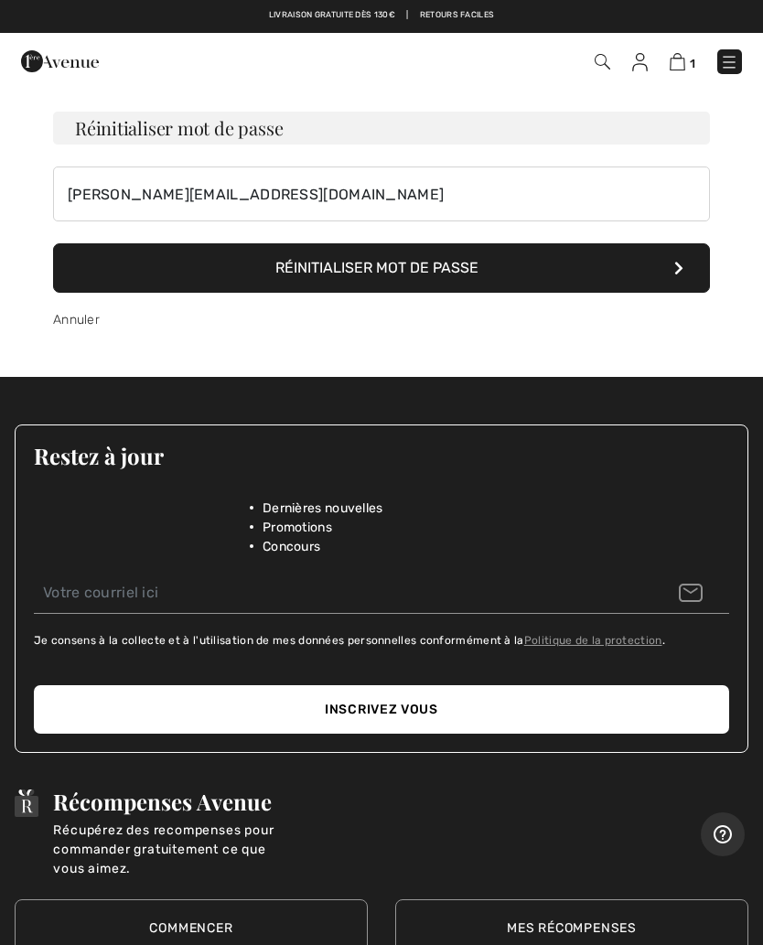
click at [76, 327] on link "Annuler" at bounding box center [76, 320] width 47 height 16
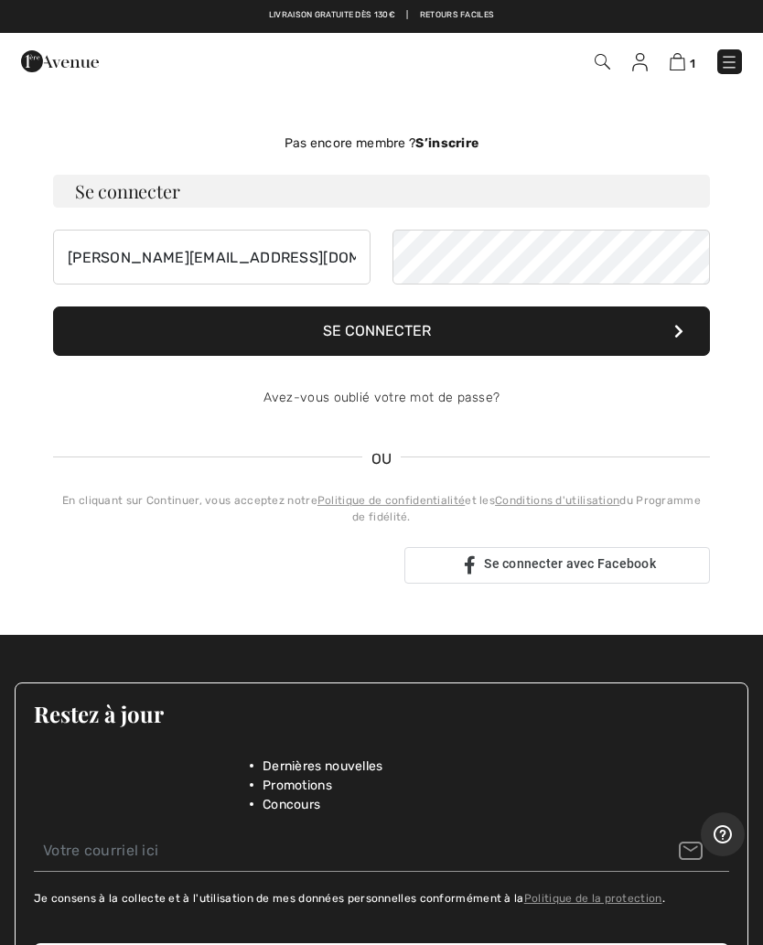
click at [455, 332] on button "Se connecter" at bounding box center [381, 330] width 657 height 49
click at [414, 395] on link "Avez-vous oublié votre mot de passe?" at bounding box center [381, 398] width 237 height 16
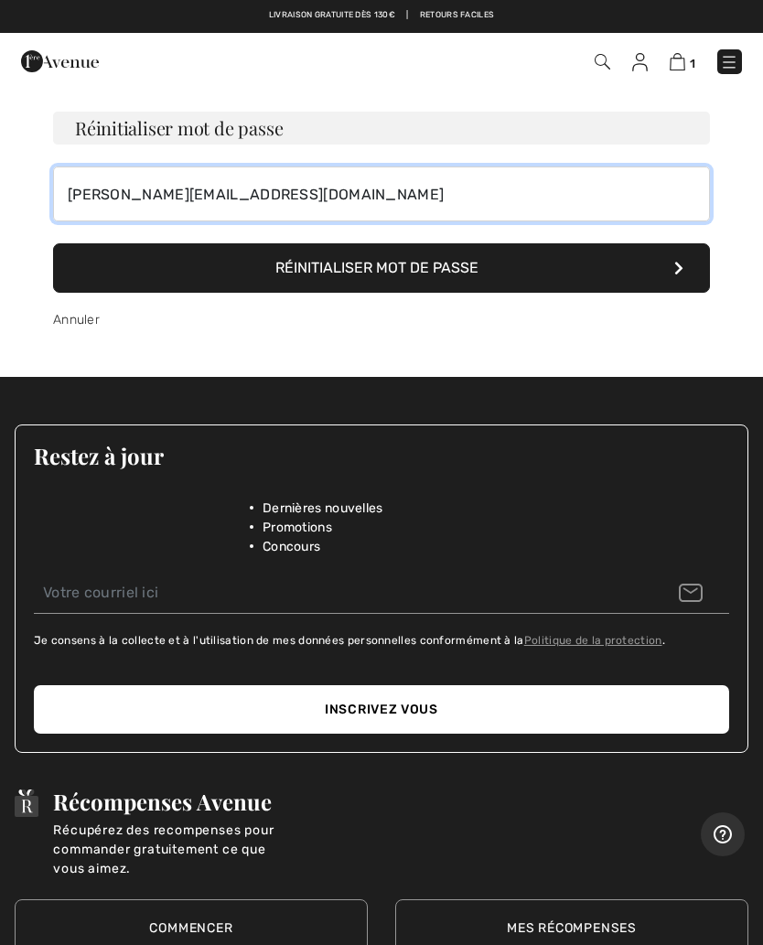
click at [300, 193] on input "[PERSON_NAME][EMAIL_ADDRESS][DOMAIN_NAME]" at bounding box center [381, 193] width 657 height 55
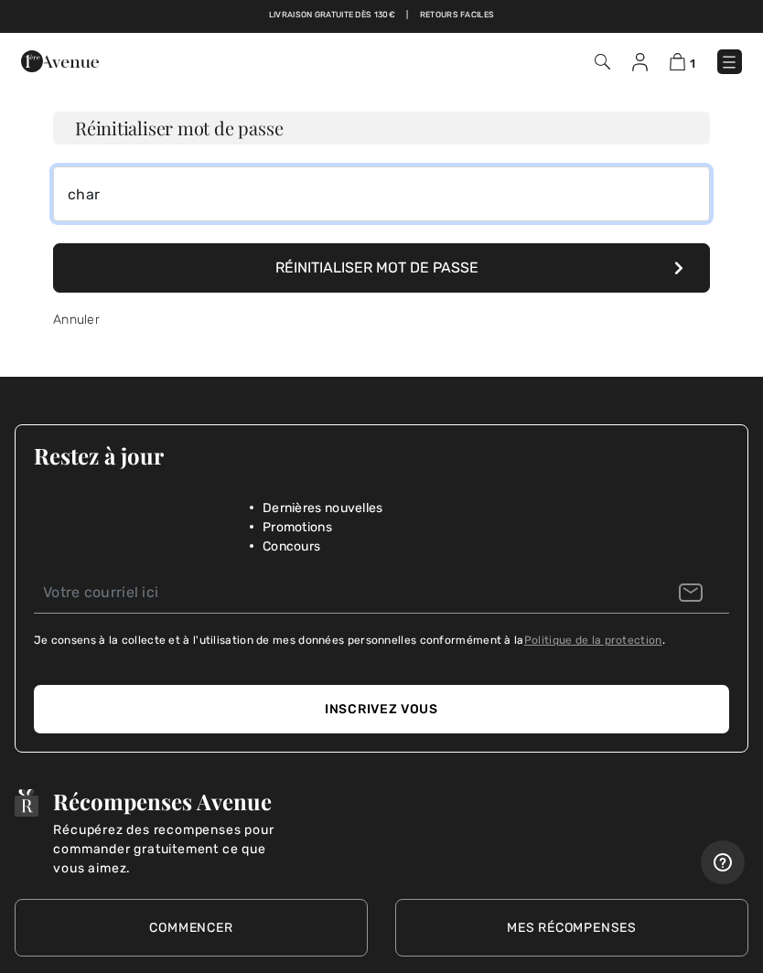
type input "cha"
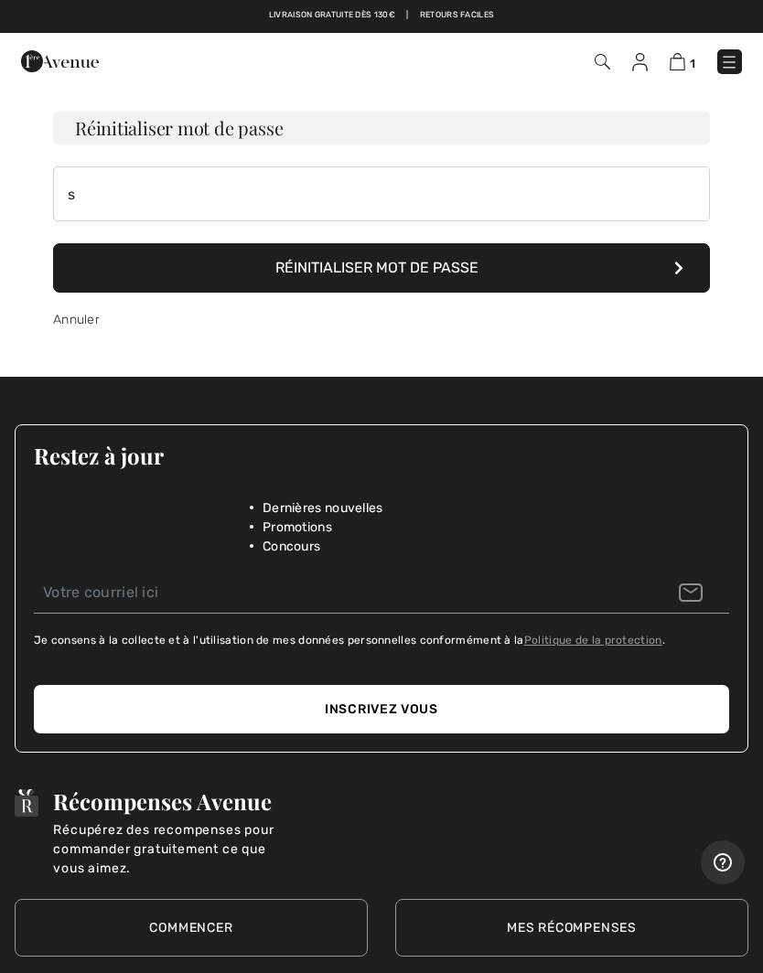
type input "[EMAIL_ADDRESS][DOMAIN_NAME]"
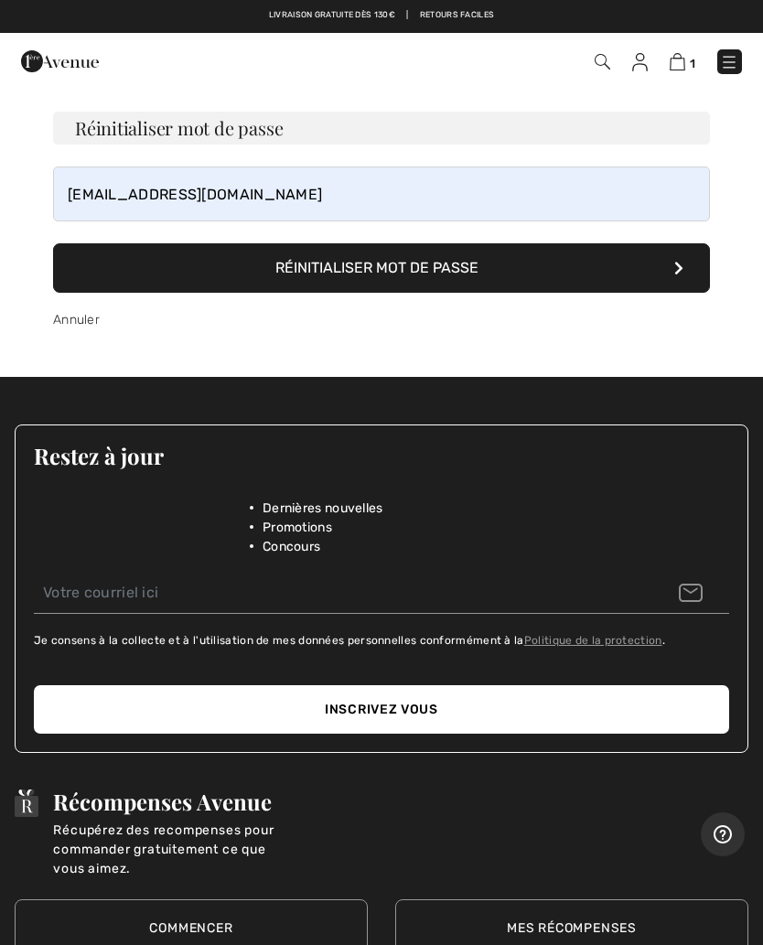
click at [455, 268] on button "Réinitialiser mot de passe" at bounding box center [381, 267] width 657 height 49
